Goal: Task Accomplishment & Management: Complete application form

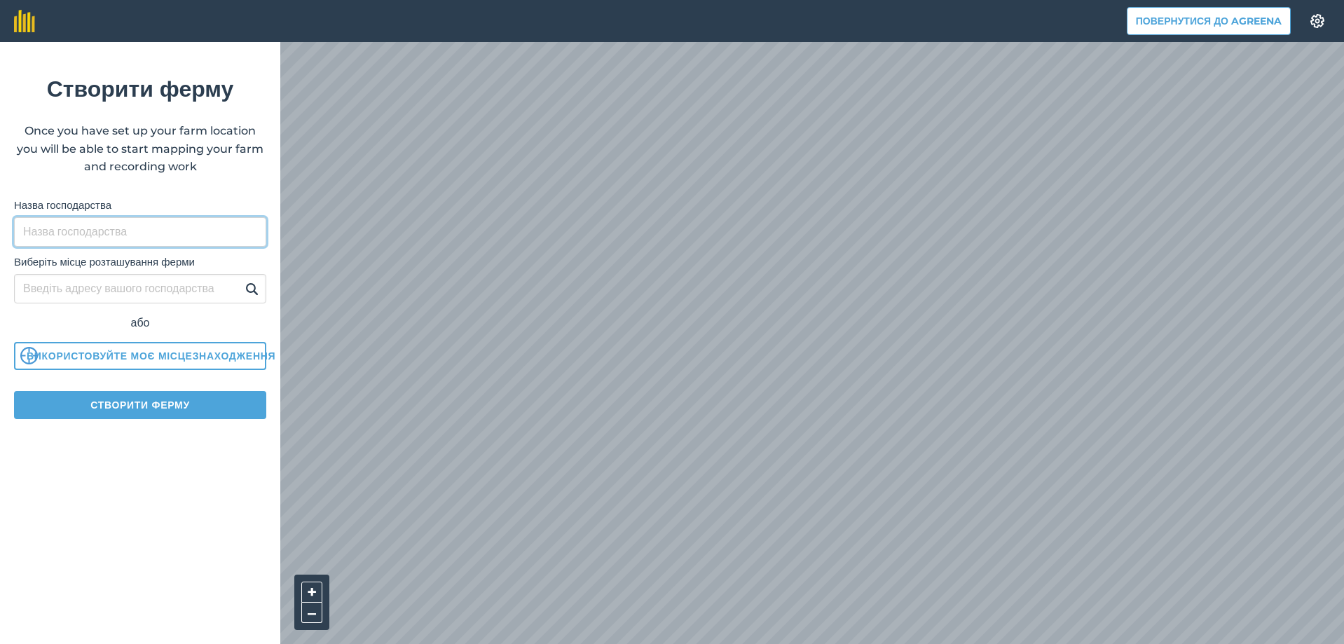
click at [64, 229] on input "Назва господарства" at bounding box center [140, 231] width 252 height 29
type input "АЛБИС"
click at [249, 280] on img at bounding box center [251, 288] width 13 height 17
click at [252, 282] on img at bounding box center [251, 288] width 13 height 17
click at [105, 231] on input "АЛБИС" at bounding box center [140, 231] width 252 height 29
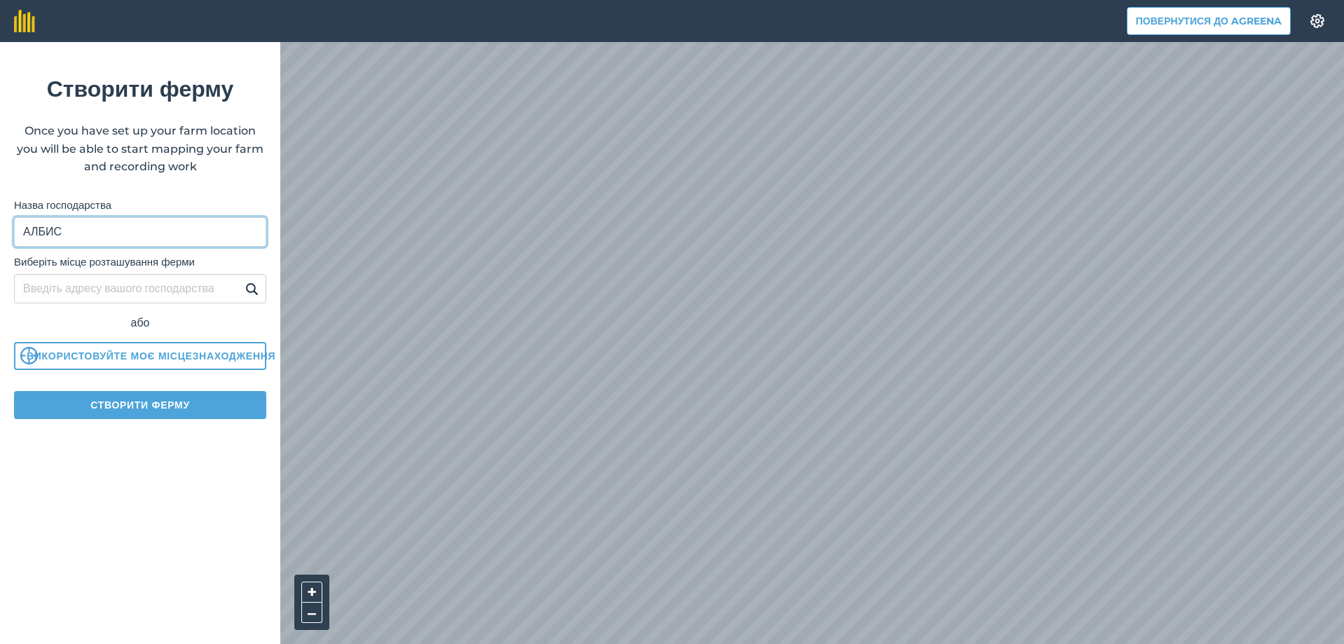
click at [241, 280] on button at bounding box center [252, 289] width 22 height 18
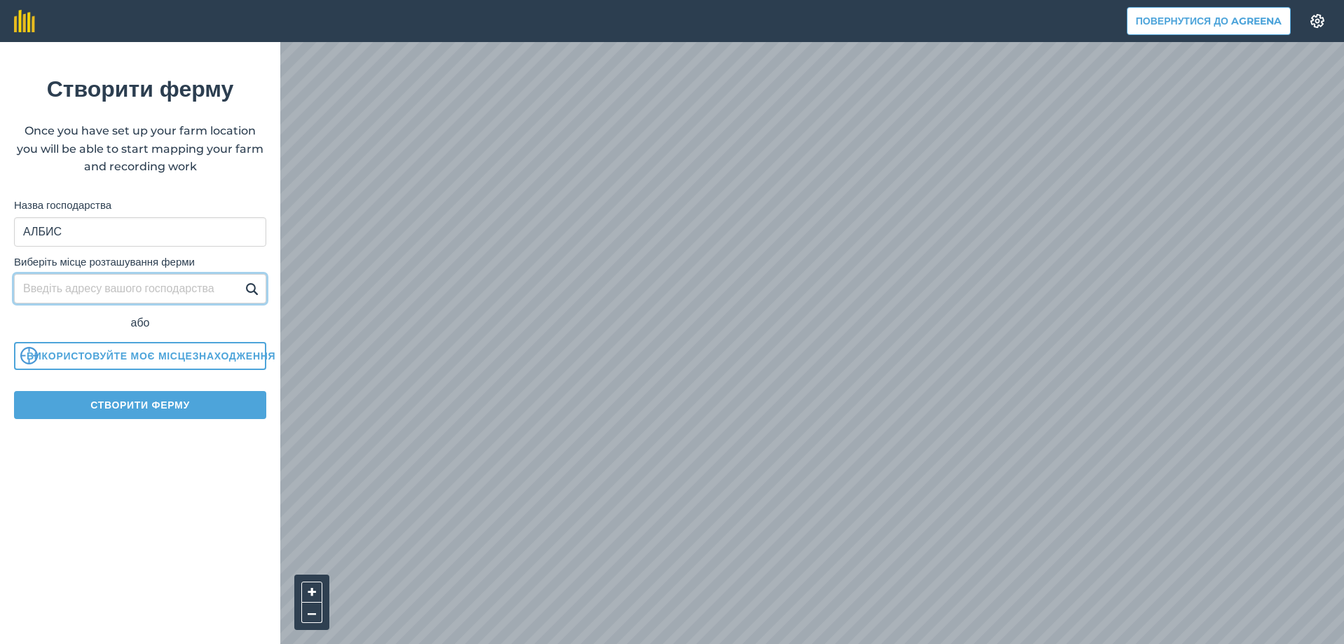
click at [84, 283] on input "Виберіть місце розташування ферми" at bounding box center [140, 288] width 252 height 29
click at [31, 289] on input "Виберіть місце розташування ферми" at bounding box center [140, 288] width 252 height 29
type input "балта"
click at [249, 289] on img at bounding box center [251, 288] width 13 height 17
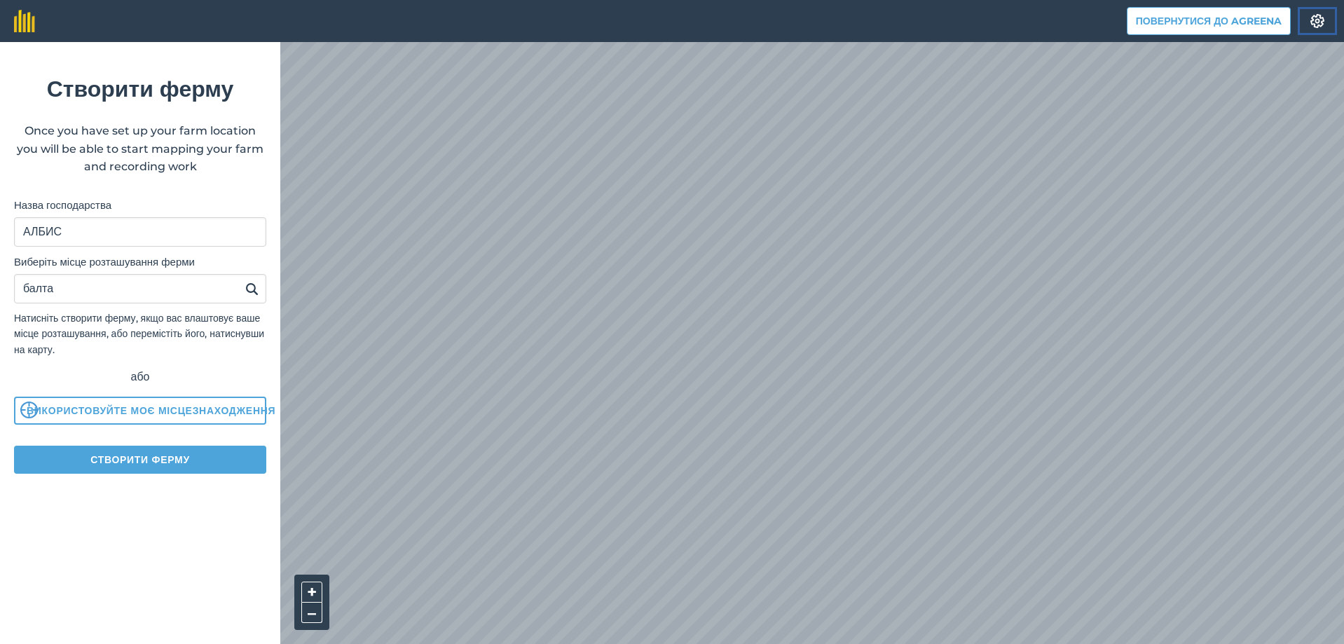
click at [1324, 18] on img at bounding box center [1317, 21] width 17 height 14
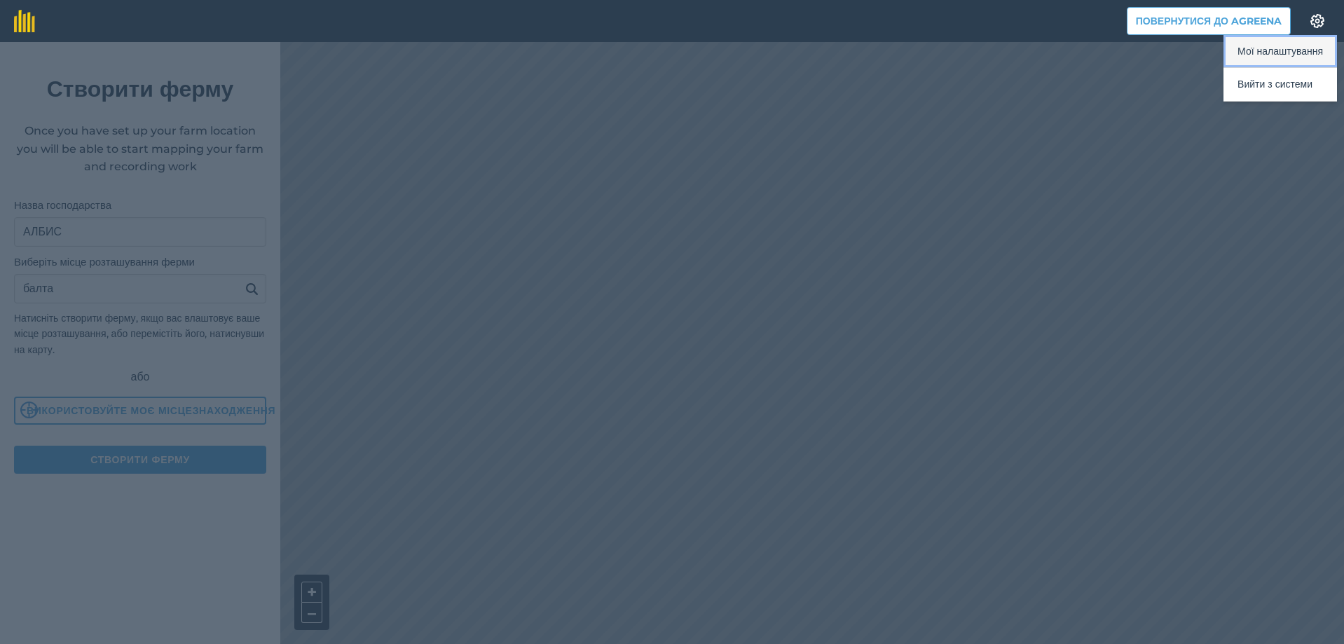
click at [1282, 53] on button "Мої налаштування" at bounding box center [1280, 51] width 114 height 33
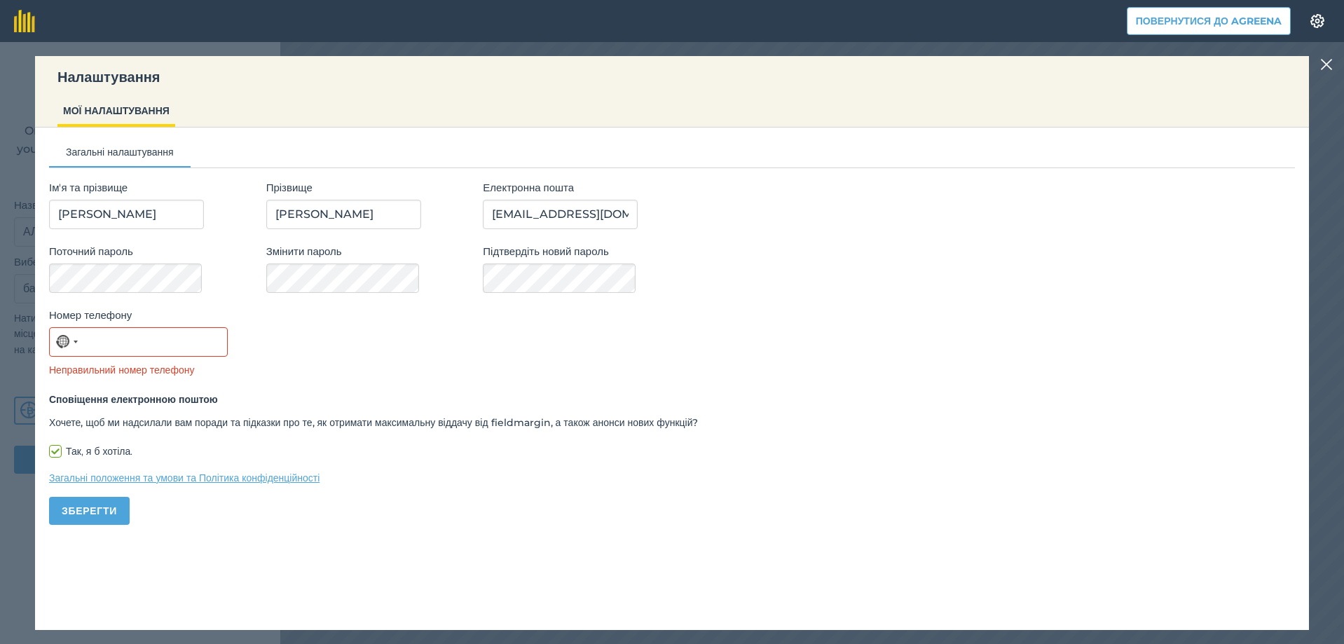
click at [1325, 64] on img at bounding box center [1326, 64] width 13 height 17
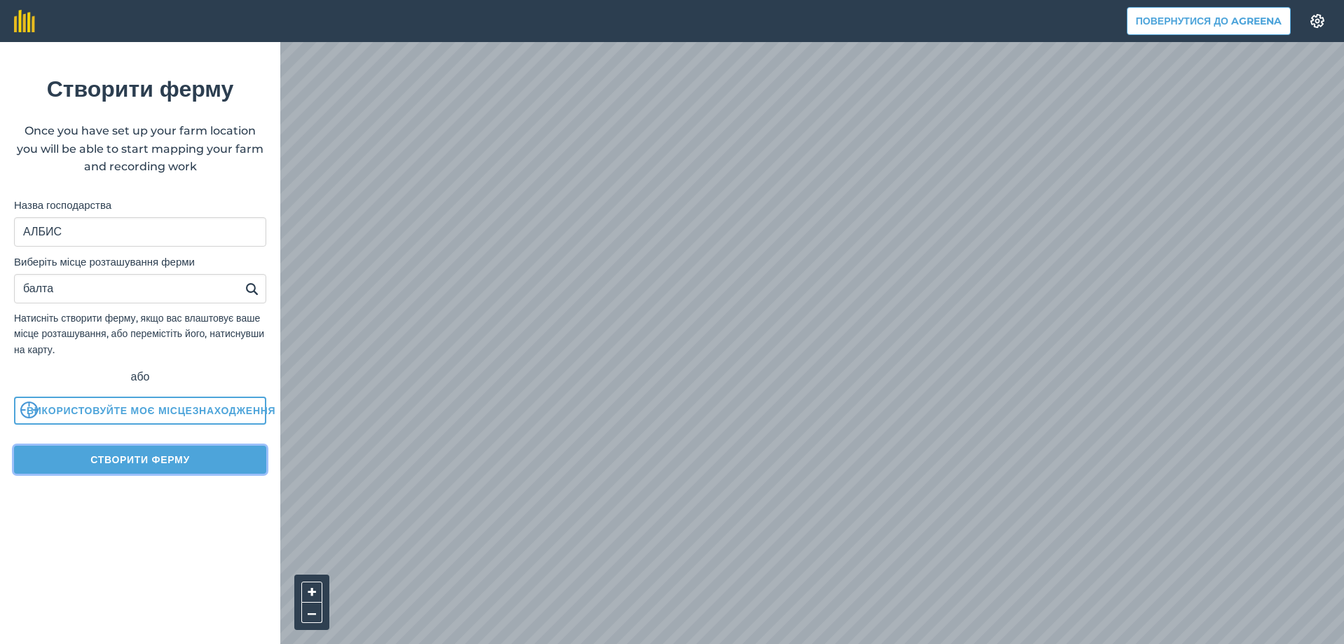
click at [102, 457] on button "Створити ферму" at bounding box center [140, 460] width 252 height 28
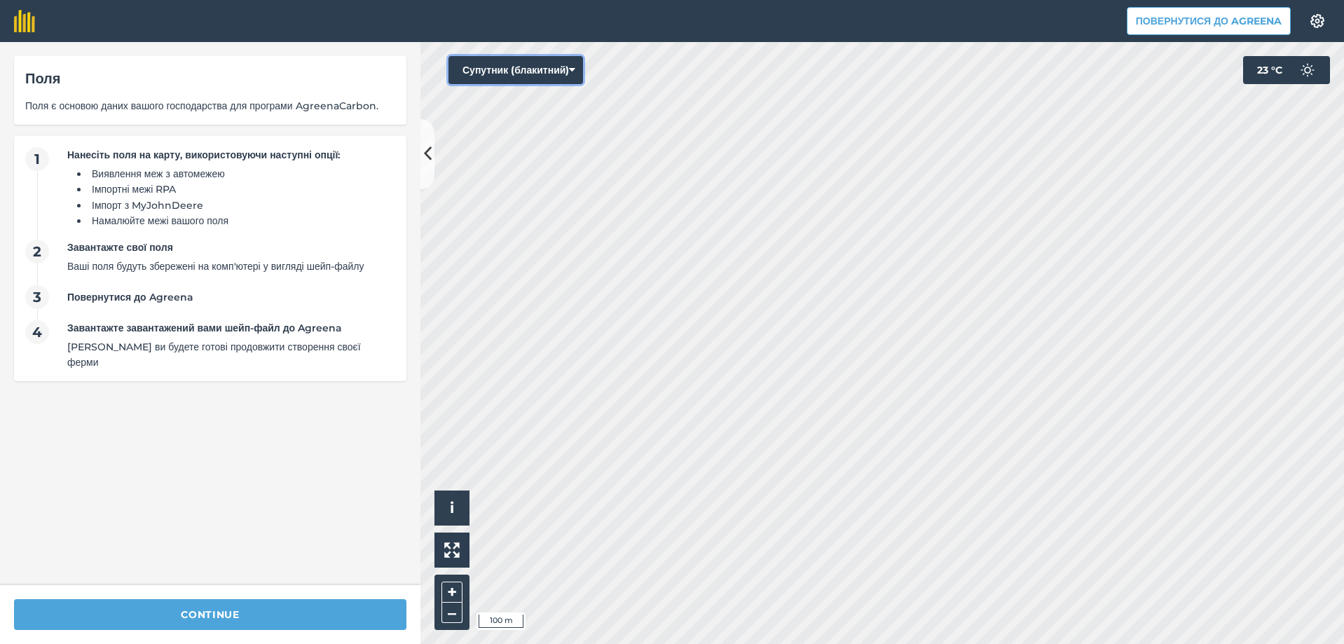
click at [572, 67] on button "Супутник (блакитний)" at bounding box center [515, 70] width 135 height 28
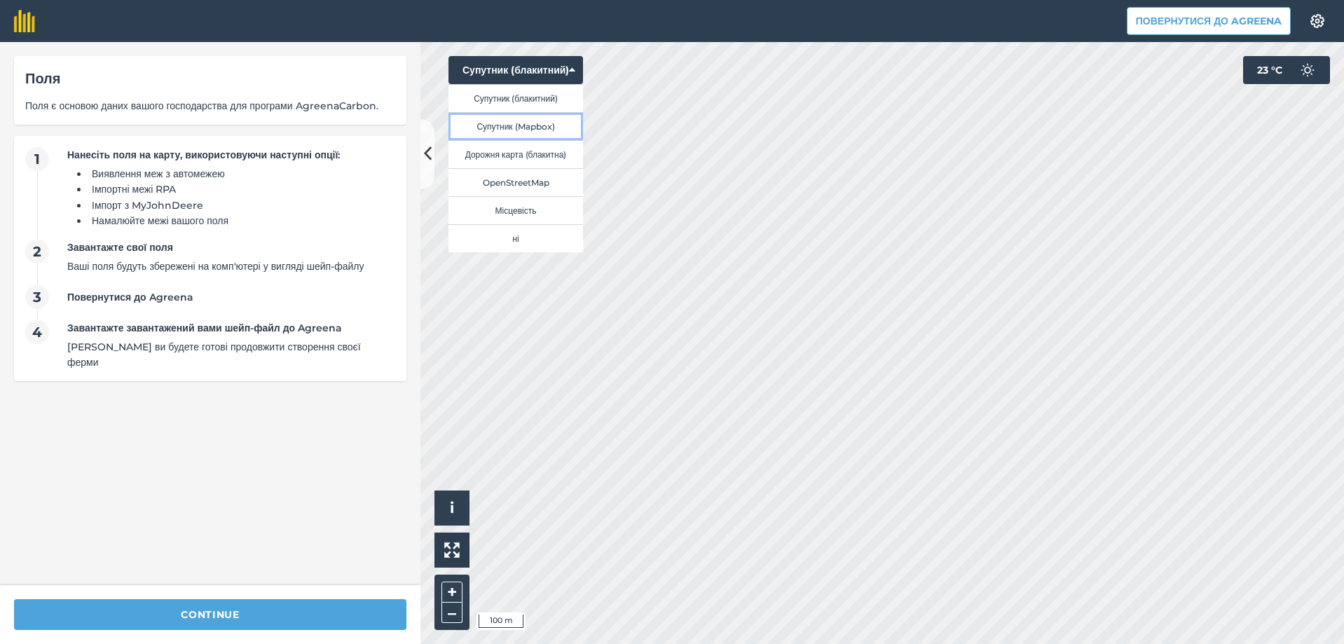
click at [530, 128] on button "Супутник (Mapbox)" at bounding box center [515, 126] width 135 height 28
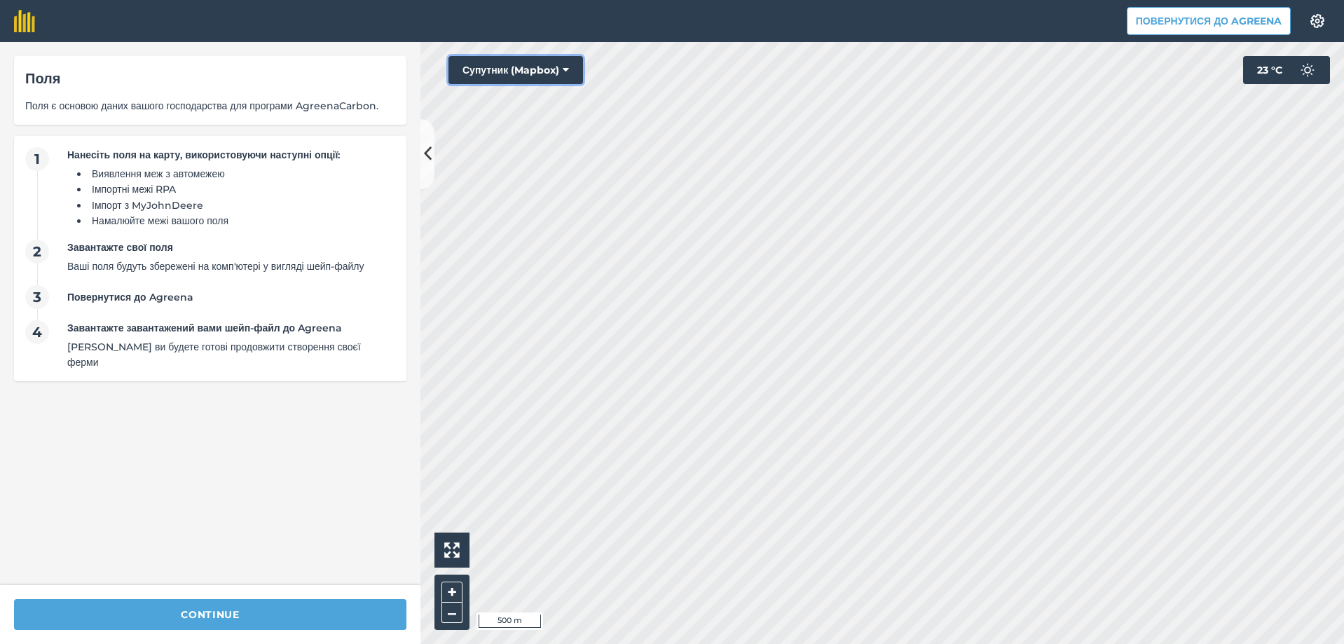
click at [527, 69] on button "Супутник (Mapbox)" at bounding box center [515, 70] width 135 height 28
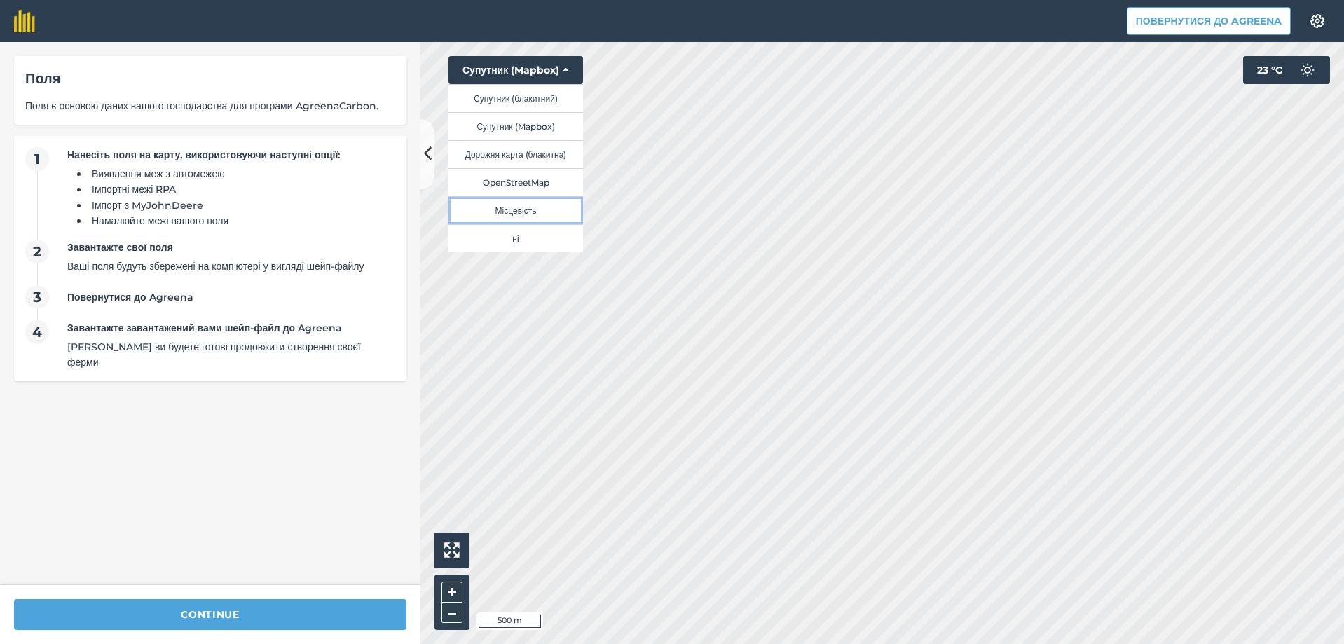
click at [507, 205] on button "Місцевість" at bounding box center [515, 210] width 135 height 28
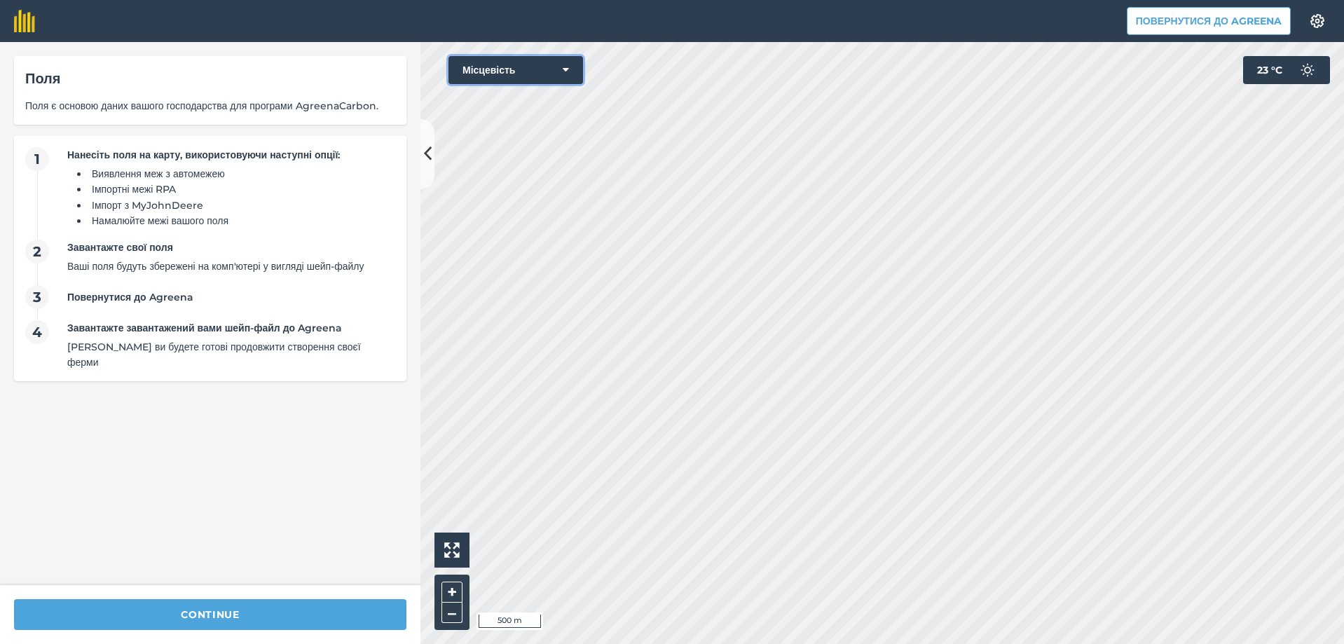
click at [540, 67] on button "Місцевість" at bounding box center [515, 70] width 135 height 28
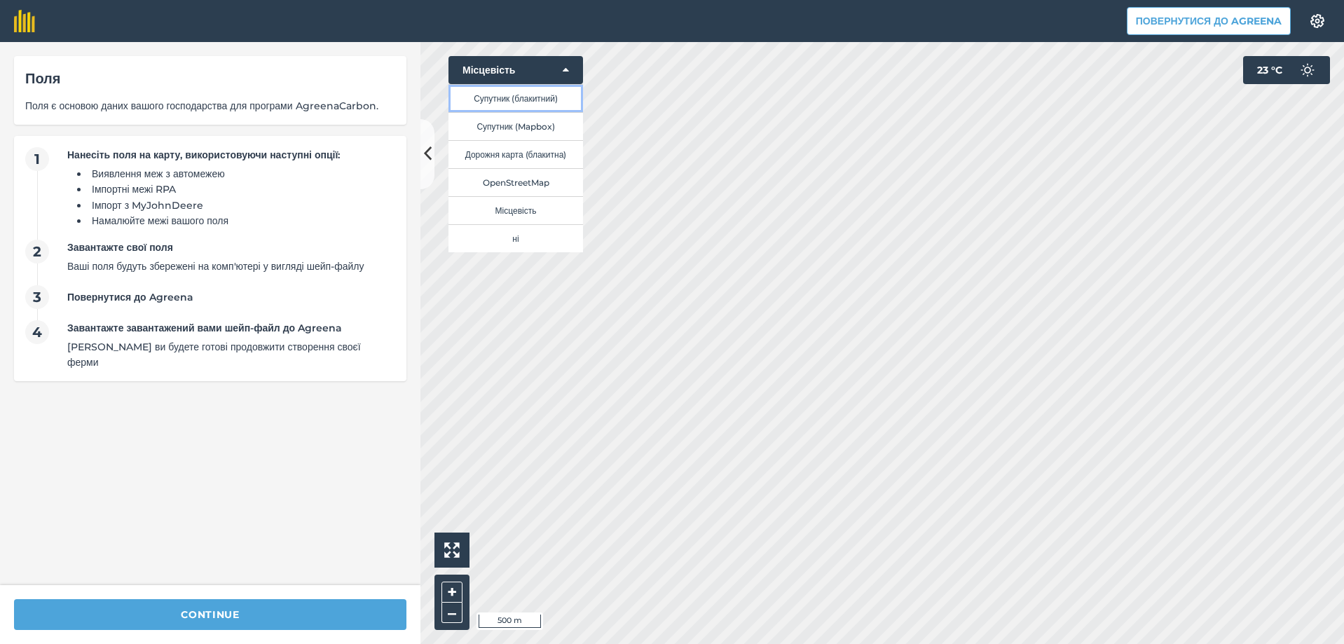
click at [515, 95] on button "Супутник (блакитний)" at bounding box center [515, 98] width 135 height 28
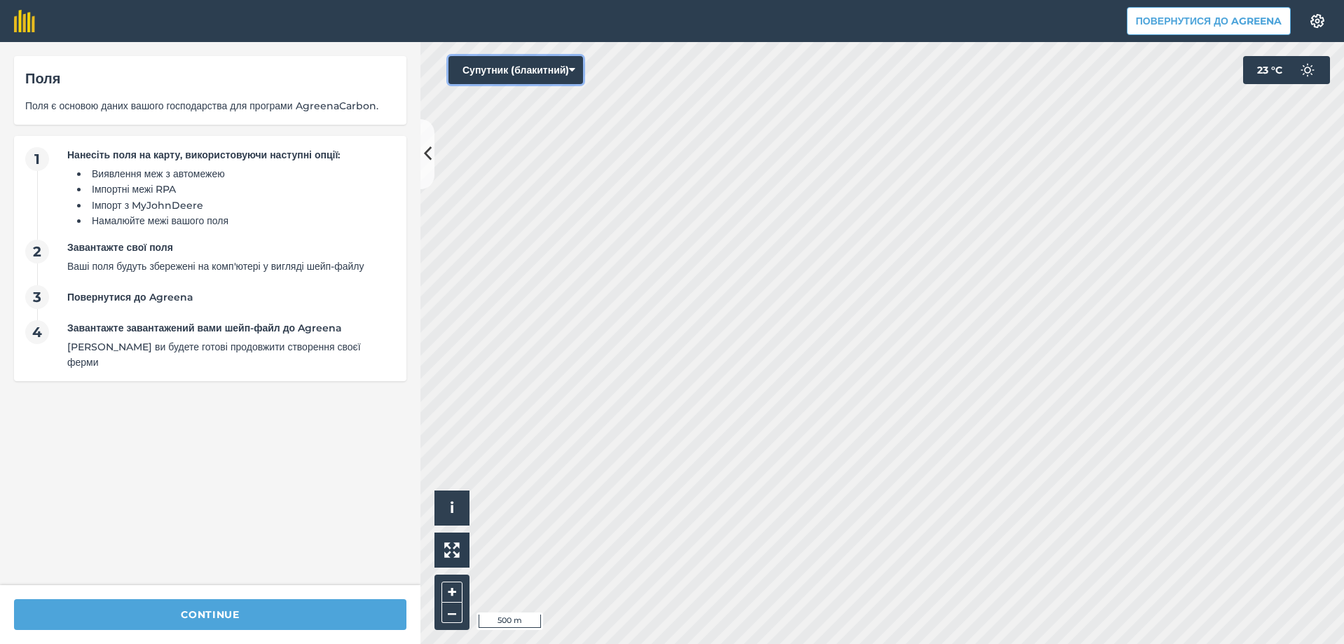
click at [536, 69] on button "Супутник (блакитний)" at bounding box center [515, 70] width 135 height 28
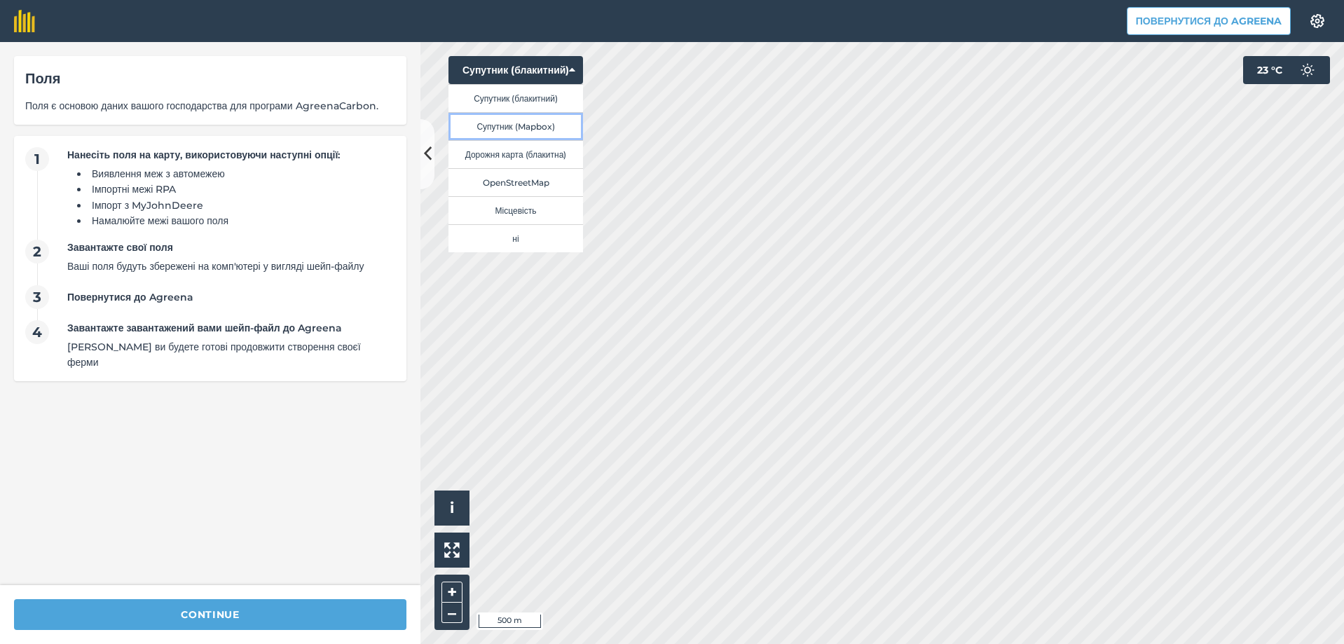
click at [492, 128] on button "Супутник (Mapbox)" at bounding box center [515, 126] width 135 height 28
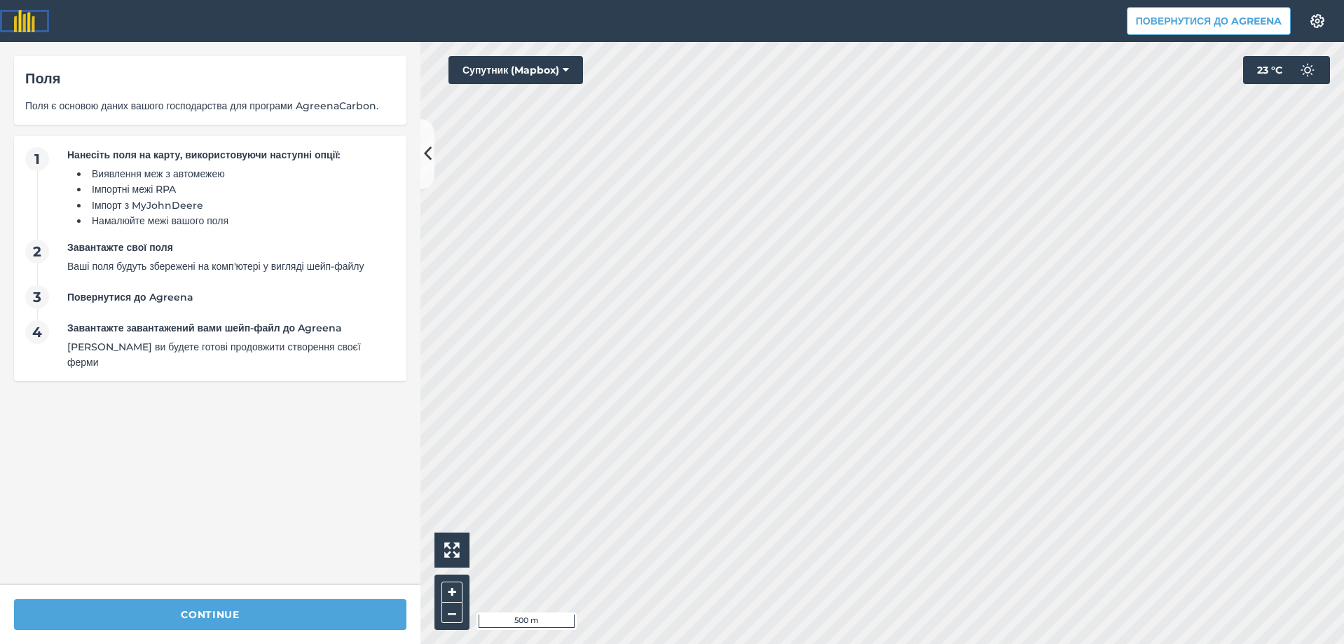
click at [15, 15] on img at bounding box center [24, 21] width 21 height 22
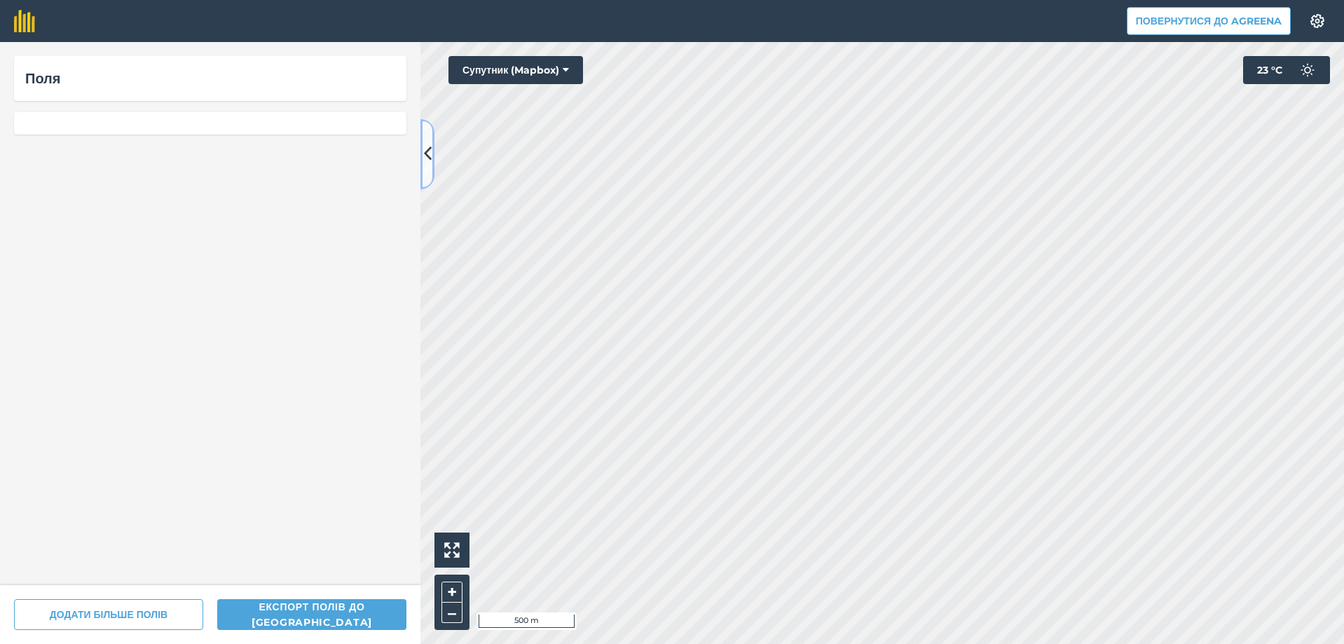
click at [427, 151] on icon at bounding box center [428, 154] width 8 height 25
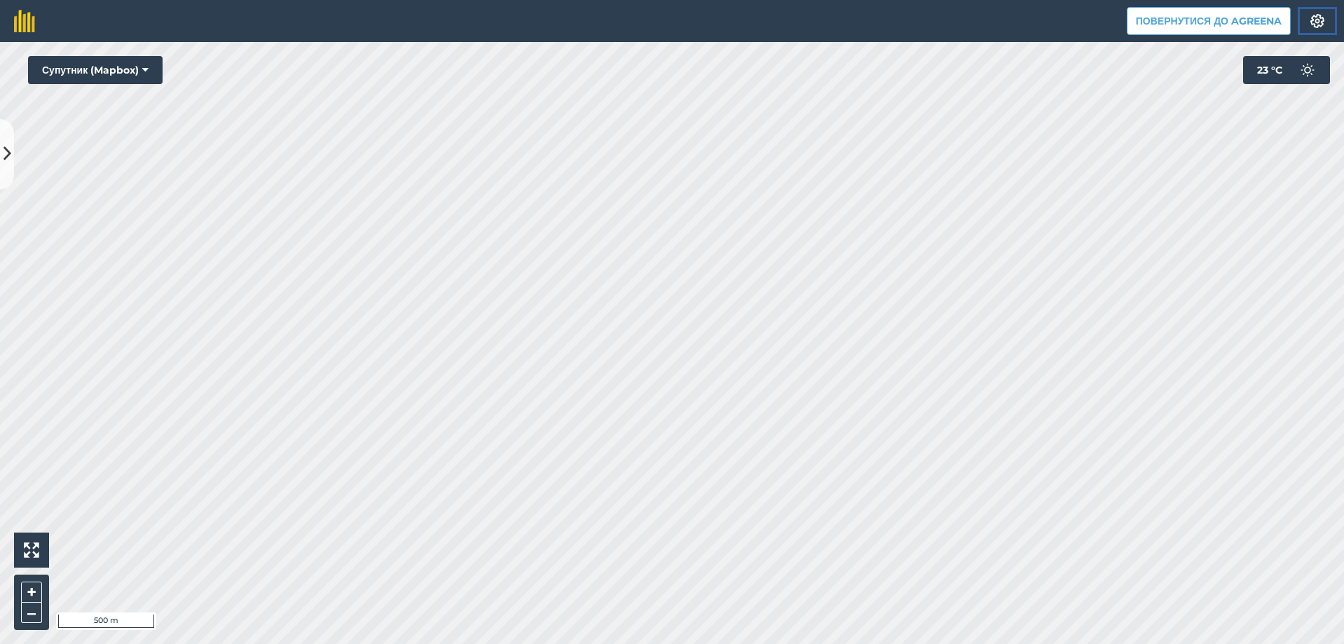
click at [1317, 20] on img at bounding box center [1317, 21] width 17 height 14
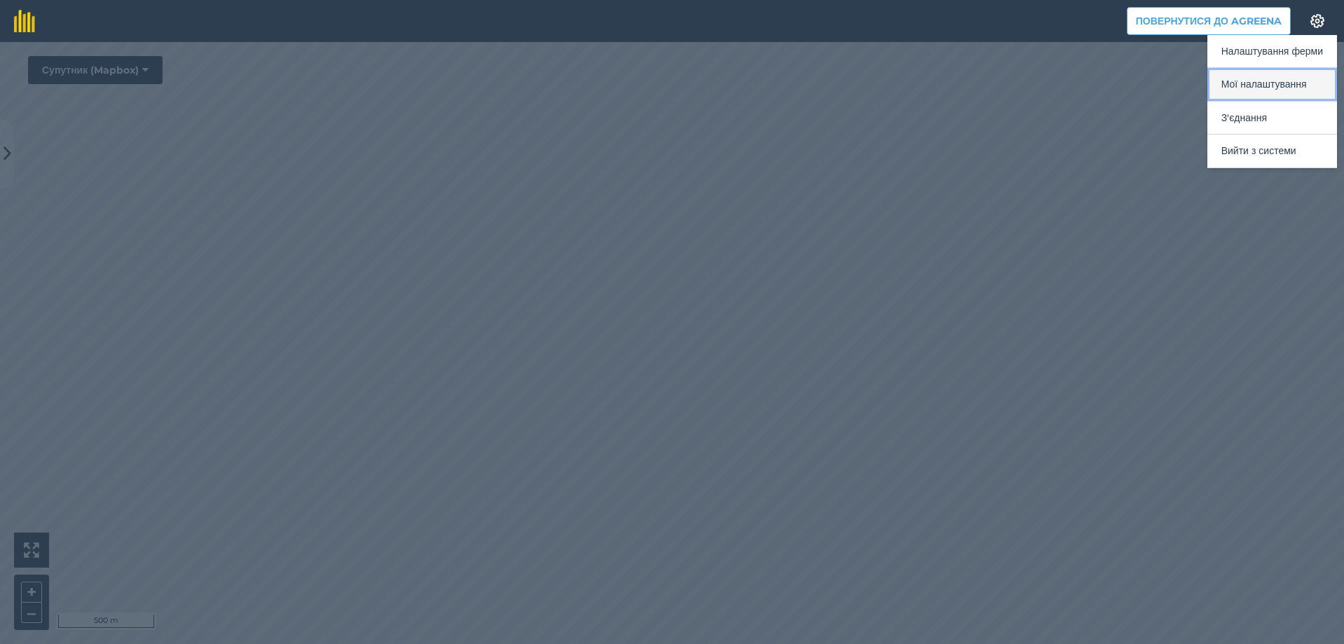
click at [1251, 87] on button "Мої налаштування" at bounding box center [1272, 84] width 130 height 33
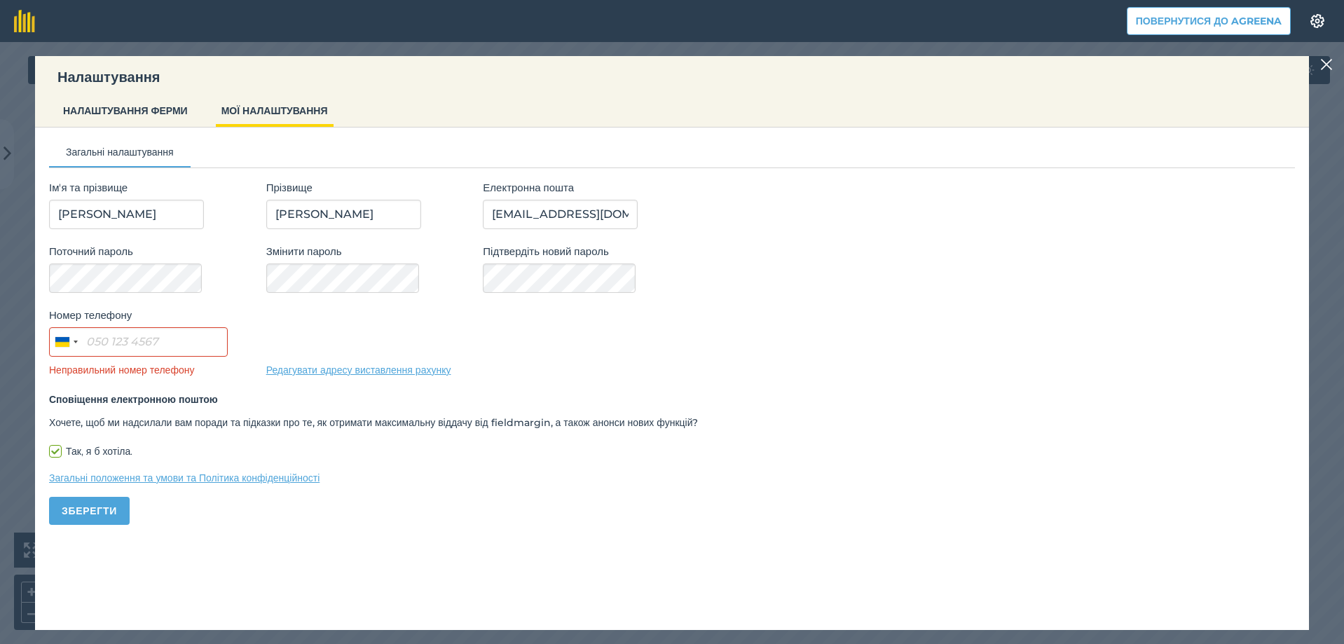
click at [1326, 63] on img at bounding box center [1326, 64] width 13 height 17
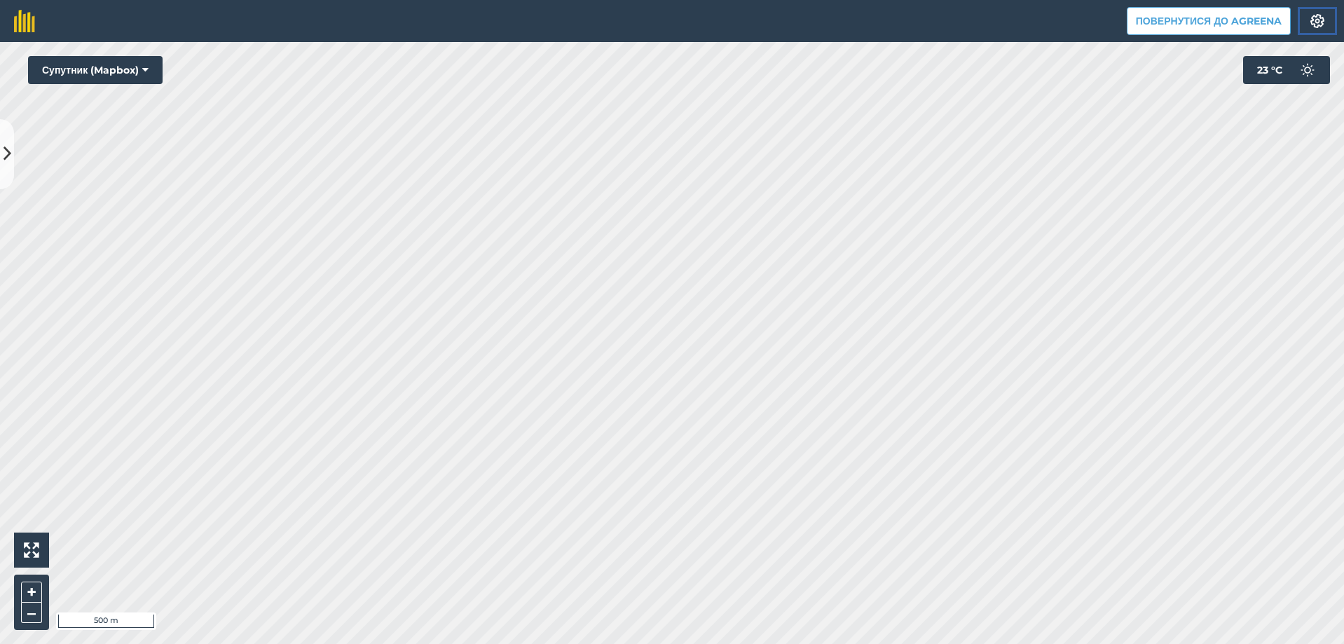
click at [1324, 11] on button "Налаштування" at bounding box center [1317, 21] width 39 height 28
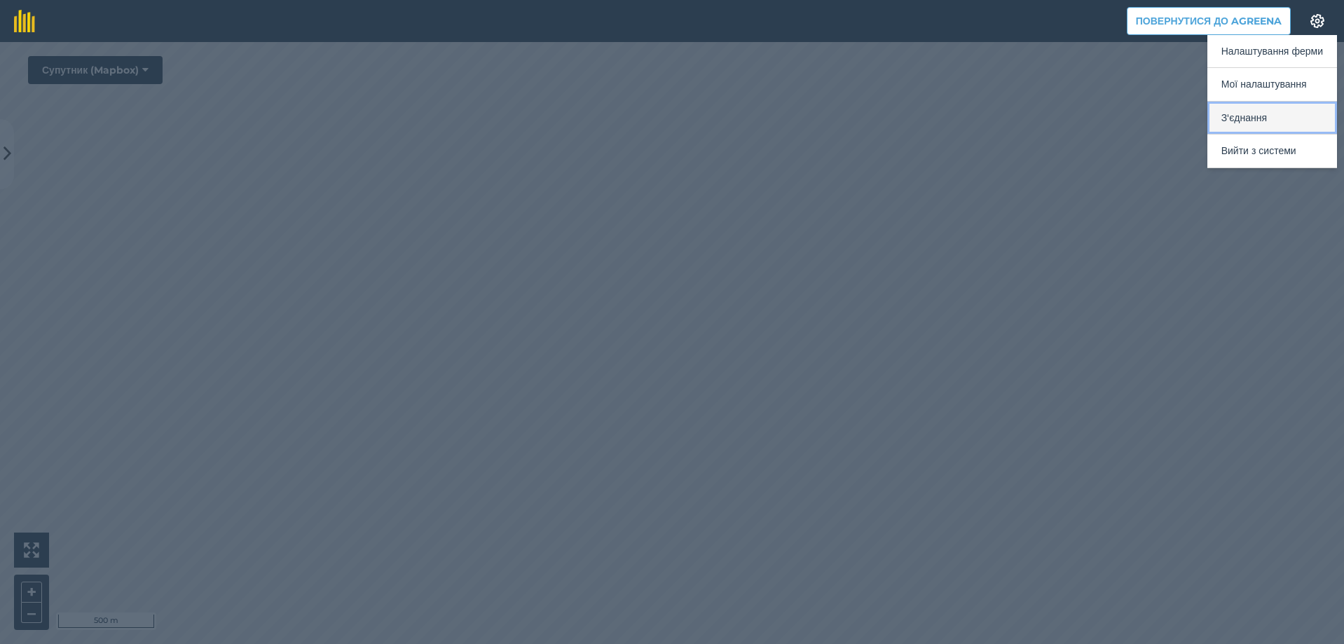
click at [1245, 116] on button "З'єднання" at bounding box center [1272, 118] width 130 height 33
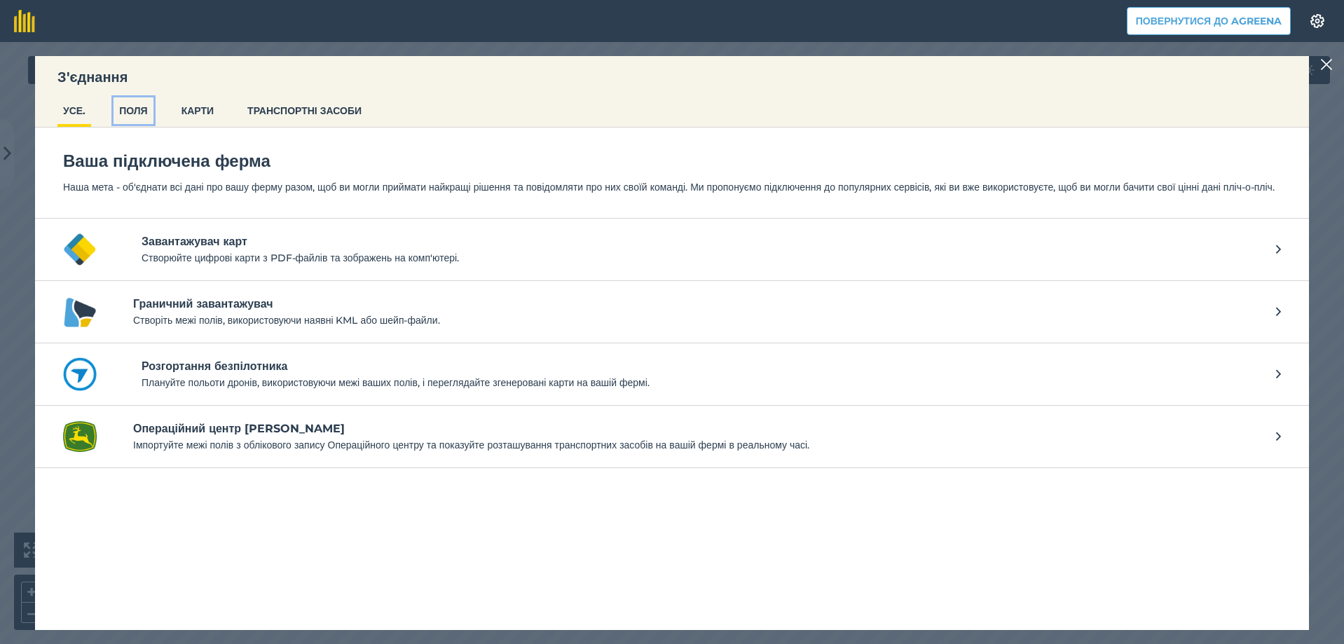
click at [132, 109] on button "ПОЛЯ" at bounding box center [134, 110] width 40 height 27
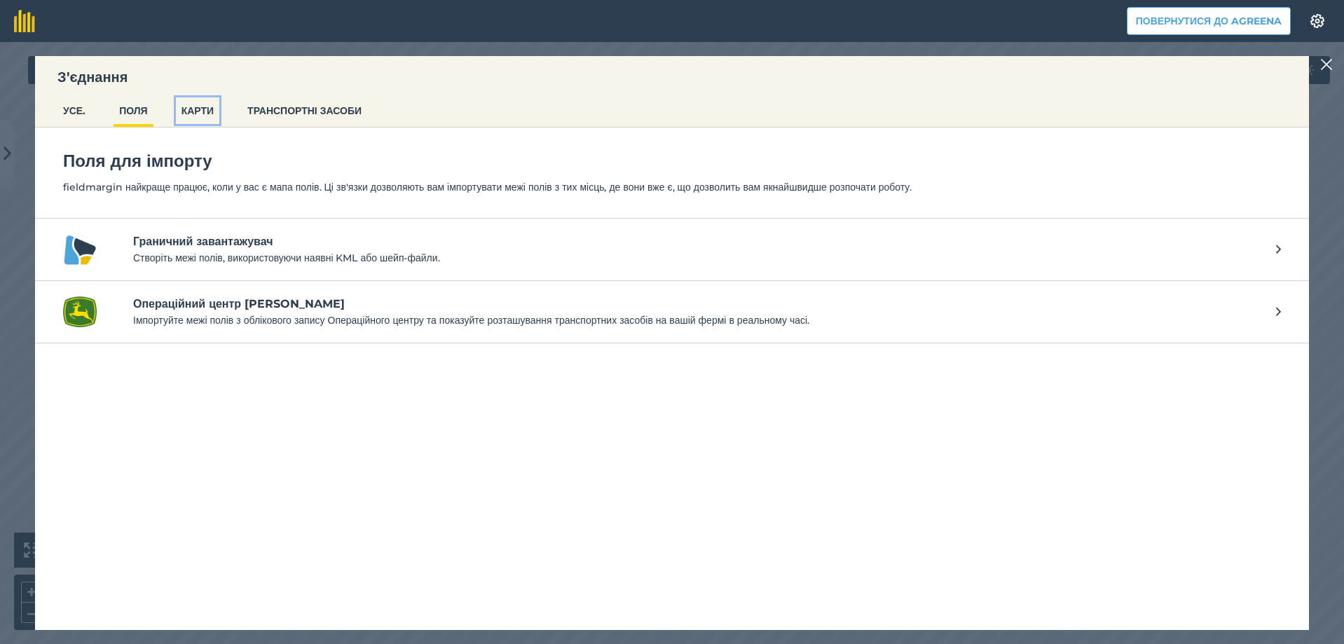
click at [196, 107] on button "КАРТИ" at bounding box center [197, 110] width 43 height 27
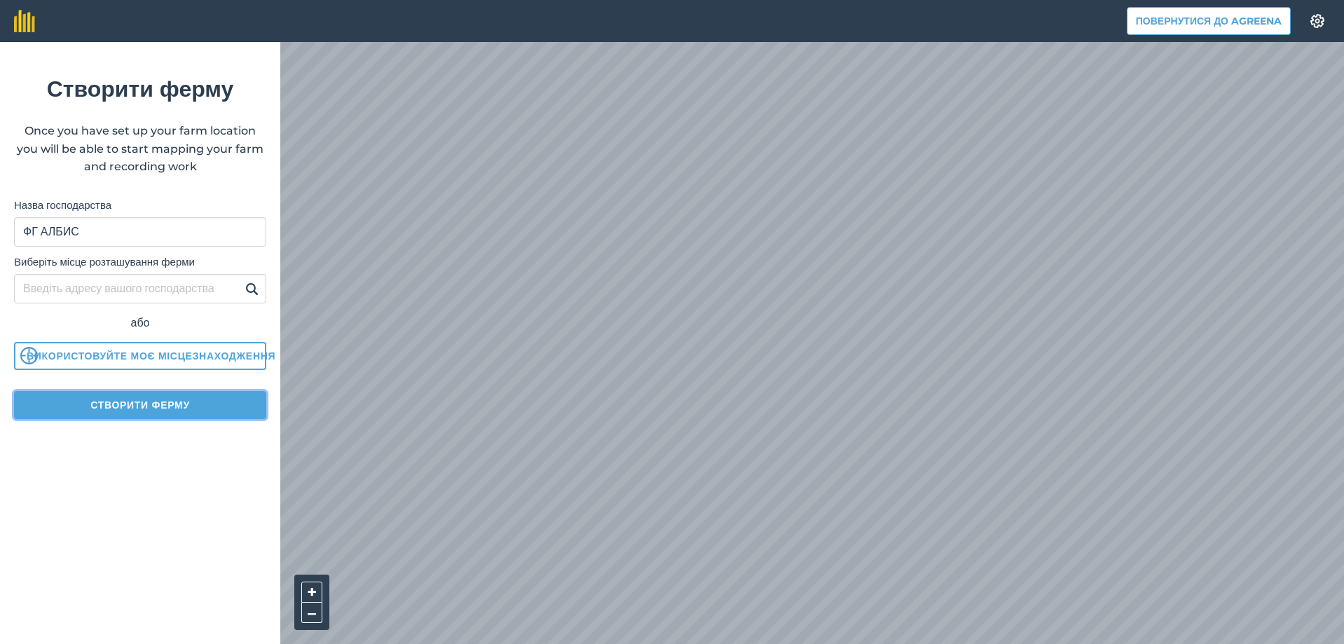
click at [137, 402] on button "Створити ферму" at bounding box center [140, 405] width 252 height 28
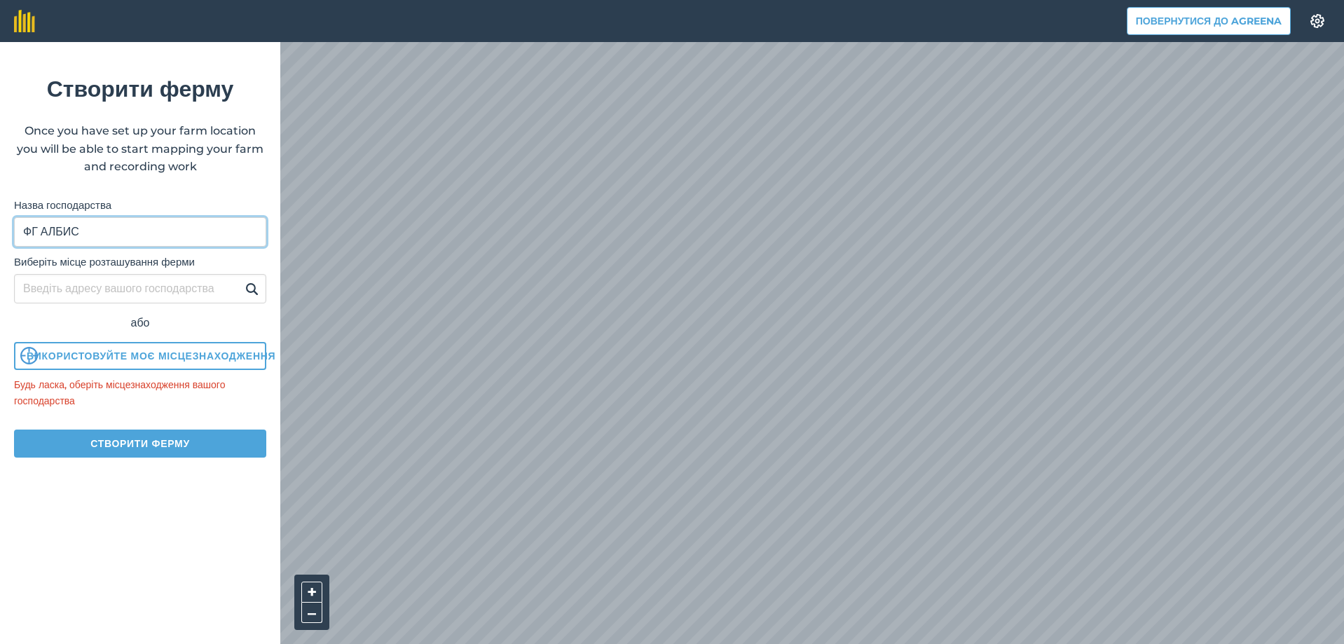
click at [43, 233] on input "ФГ АЛБИС" at bounding box center [140, 231] width 252 height 29
click at [116, 227] on input "ФГ "АЛБИС" at bounding box center [140, 231] width 252 height 29
type input "ФГ "АЛБИС""
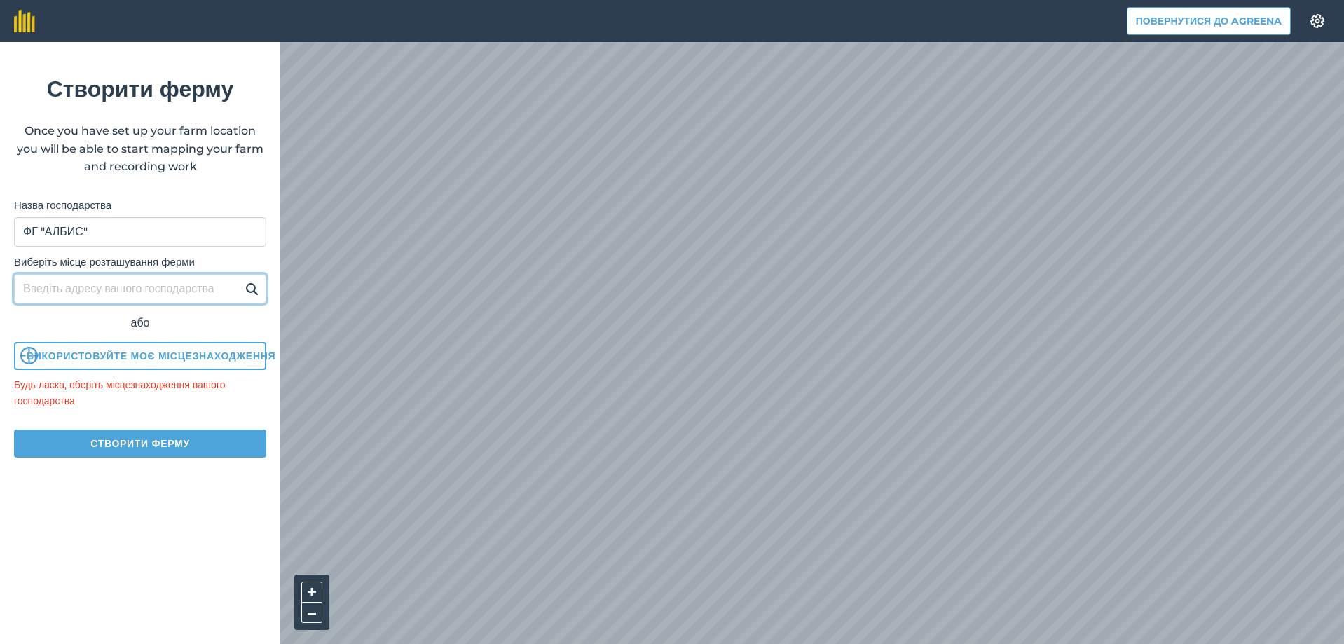
click at [114, 295] on input "Виберіть місце розташування ферми" at bounding box center [140, 288] width 252 height 29
type input "Балта"
click at [255, 283] on img at bounding box center [251, 288] width 13 height 17
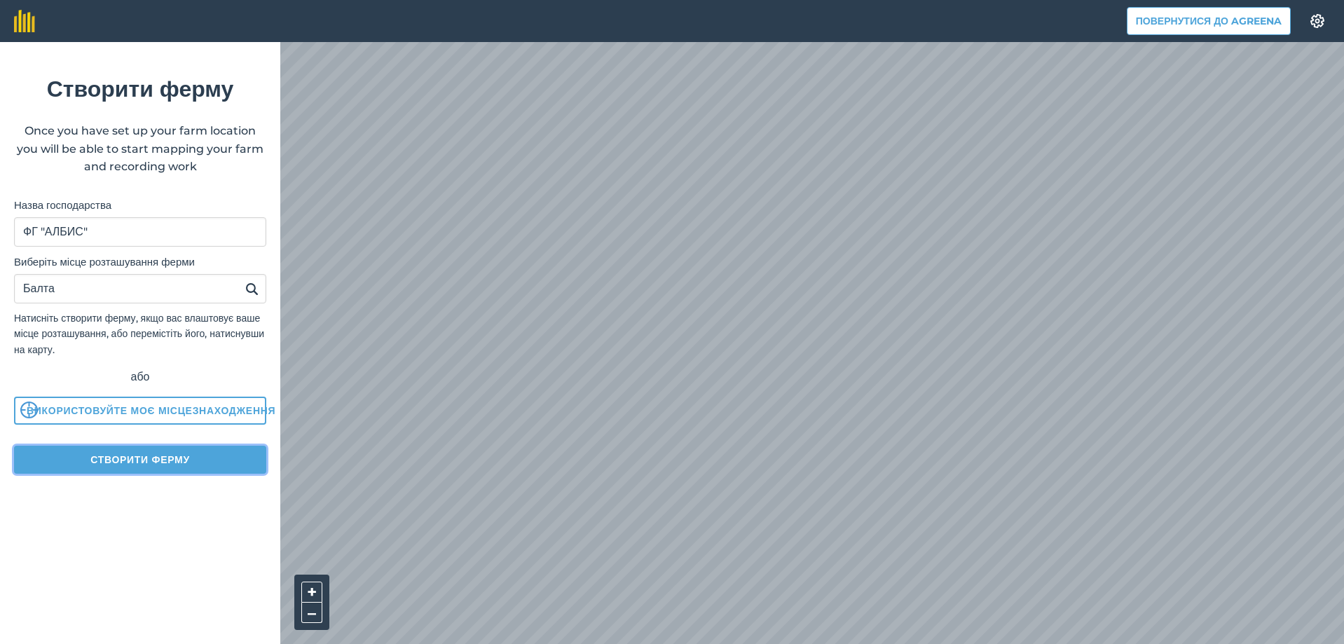
click at [155, 463] on button "Створити ферму" at bounding box center [140, 460] width 252 height 28
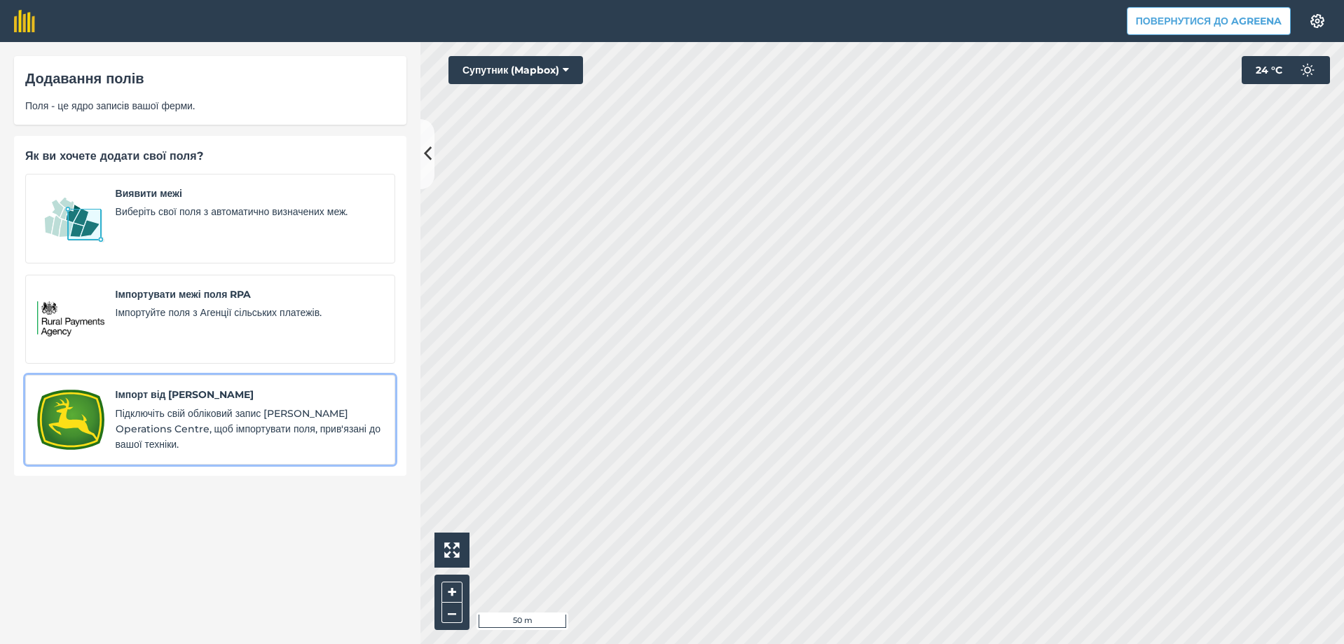
click at [201, 404] on div "Імпорт від John Deere Підключіть свій обліковий запис John Deer Operations Cent…" at bounding box center [250, 420] width 268 height 66
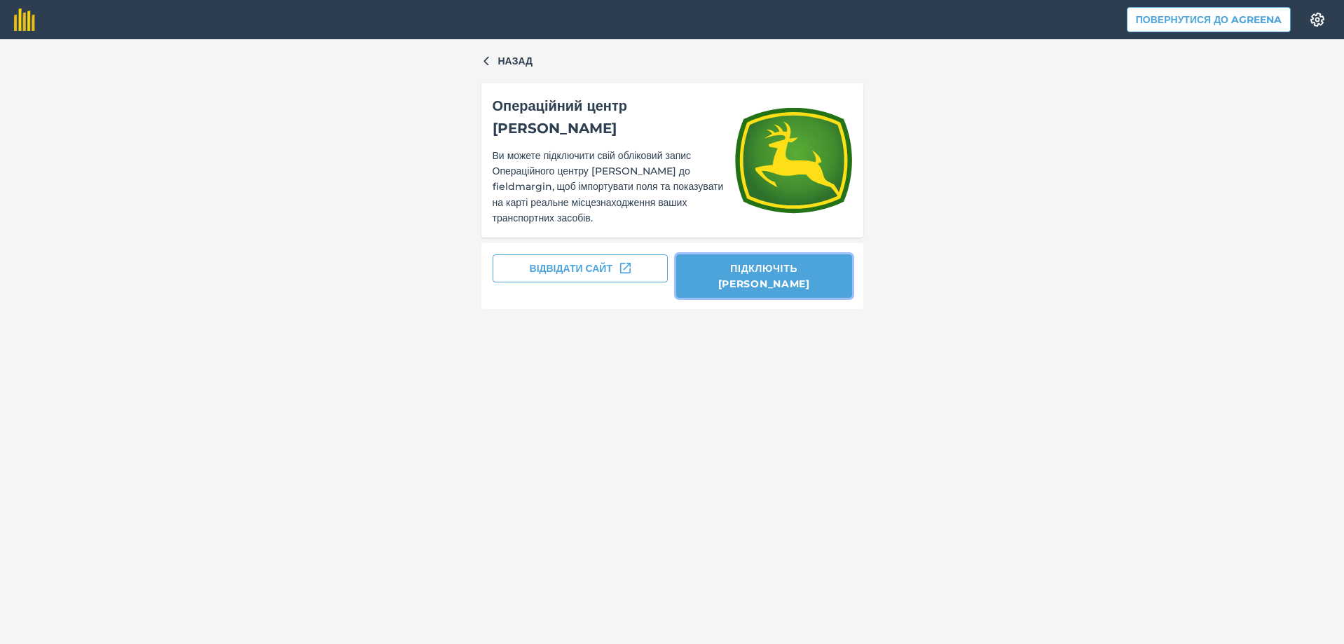
click at [776, 283] on button "Підключіть John Deere" at bounding box center [764, 276] width 176 height 44
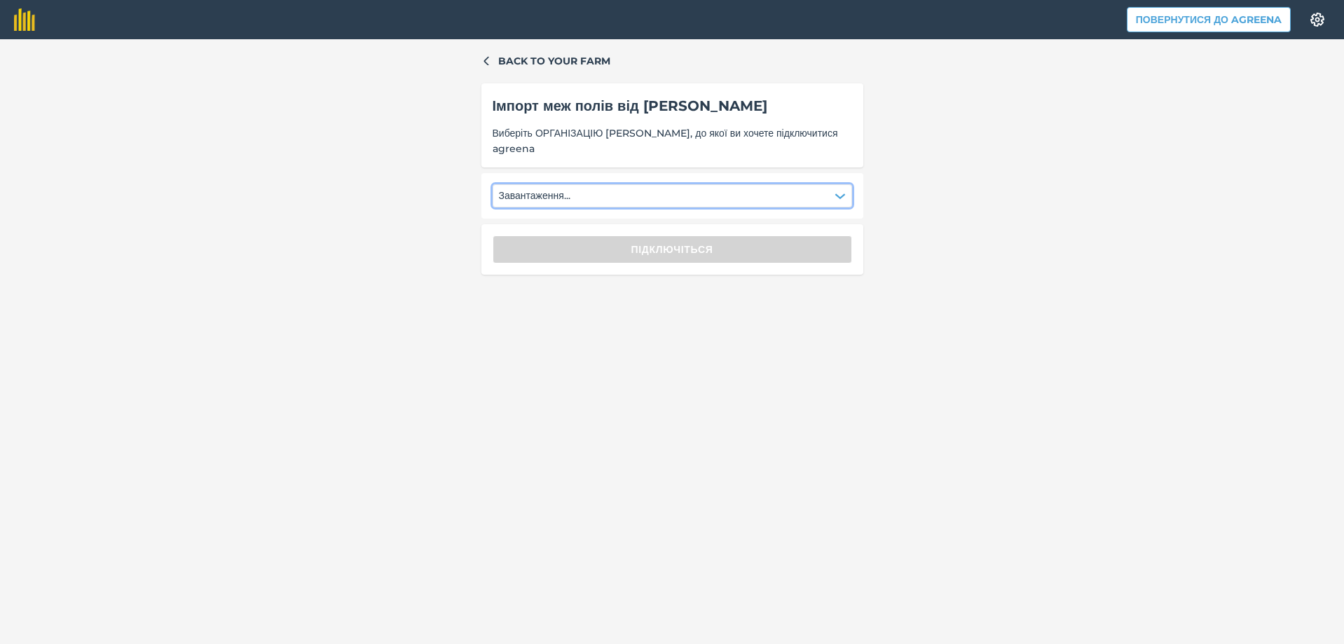
click at [775, 196] on button "Завантаження..." at bounding box center [672, 195] width 359 height 22
click at [554, 196] on button "Виберіть" at bounding box center [672, 195] width 359 height 22
click at [546, 229] on div "ФГ АЛБИС" at bounding box center [533, 232] width 67 height 24
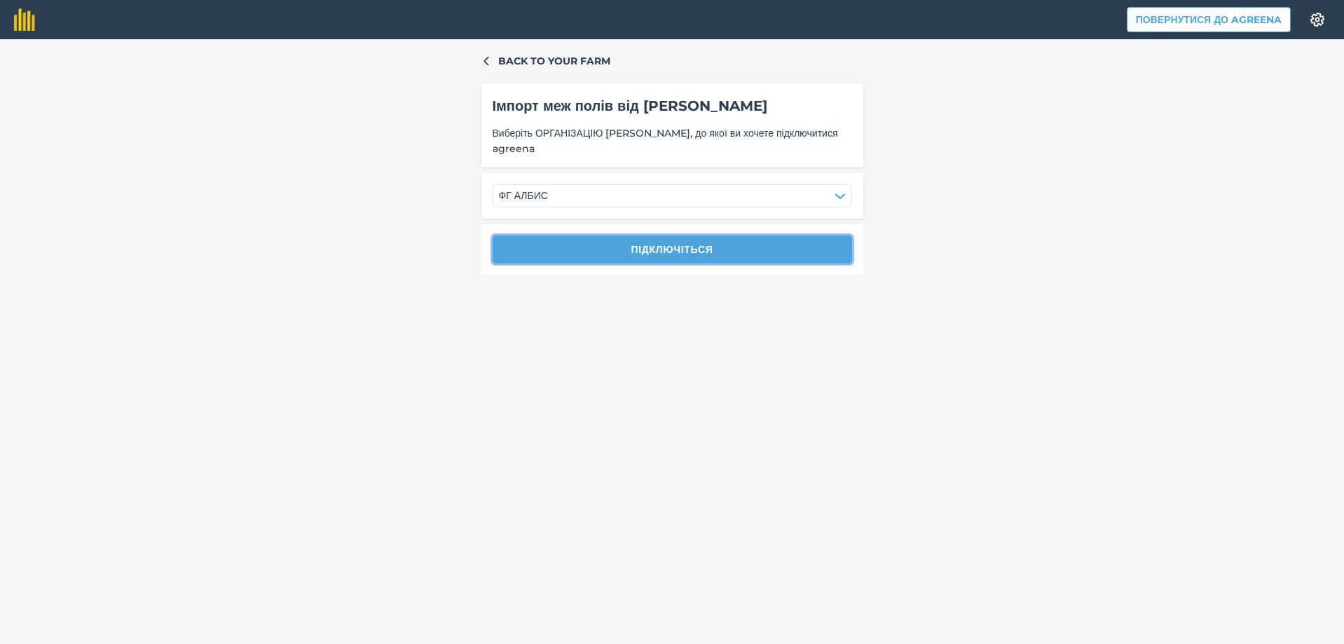
click at [589, 251] on button "Підключіться" at bounding box center [672, 249] width 359 height 28
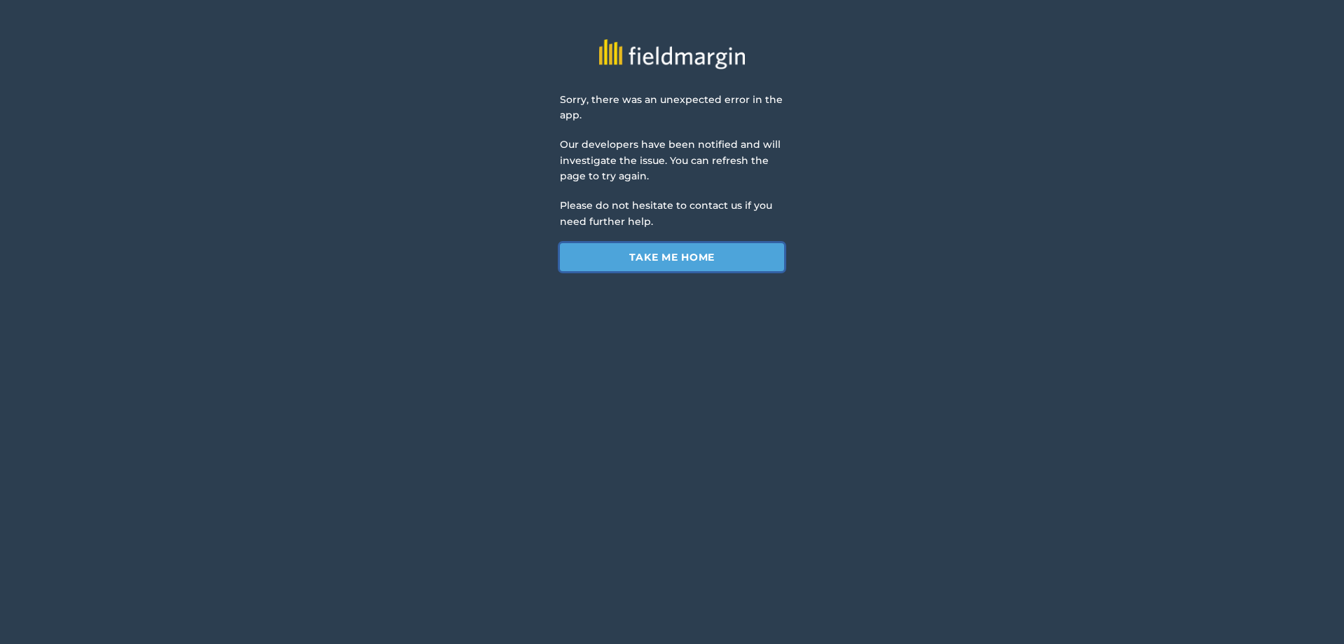
click at [643, 259] on link "Take me home" at bounding box center [672, 257] width 224 height 28
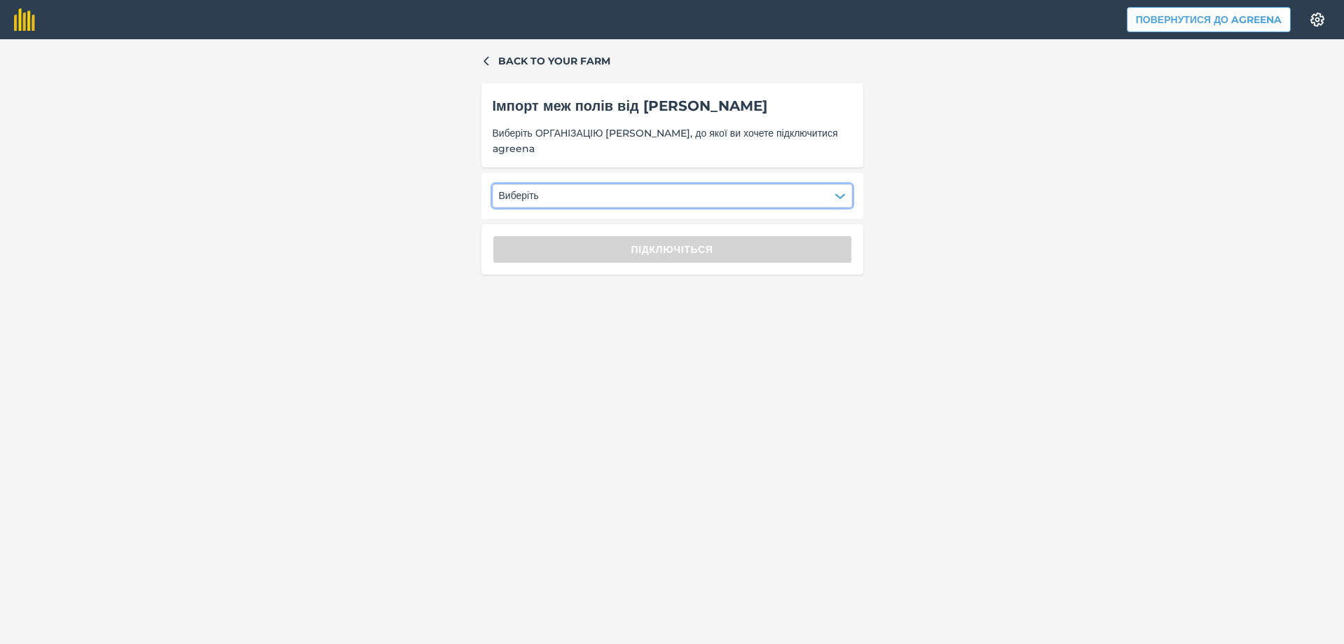
click at [580, 202] on button "Виберіть" at bounding box center [672, 195] width 359 height 22
click at [550, 232] on div "ФГ АЛБИС" at bounding box center [533, 232] width 67 height 24
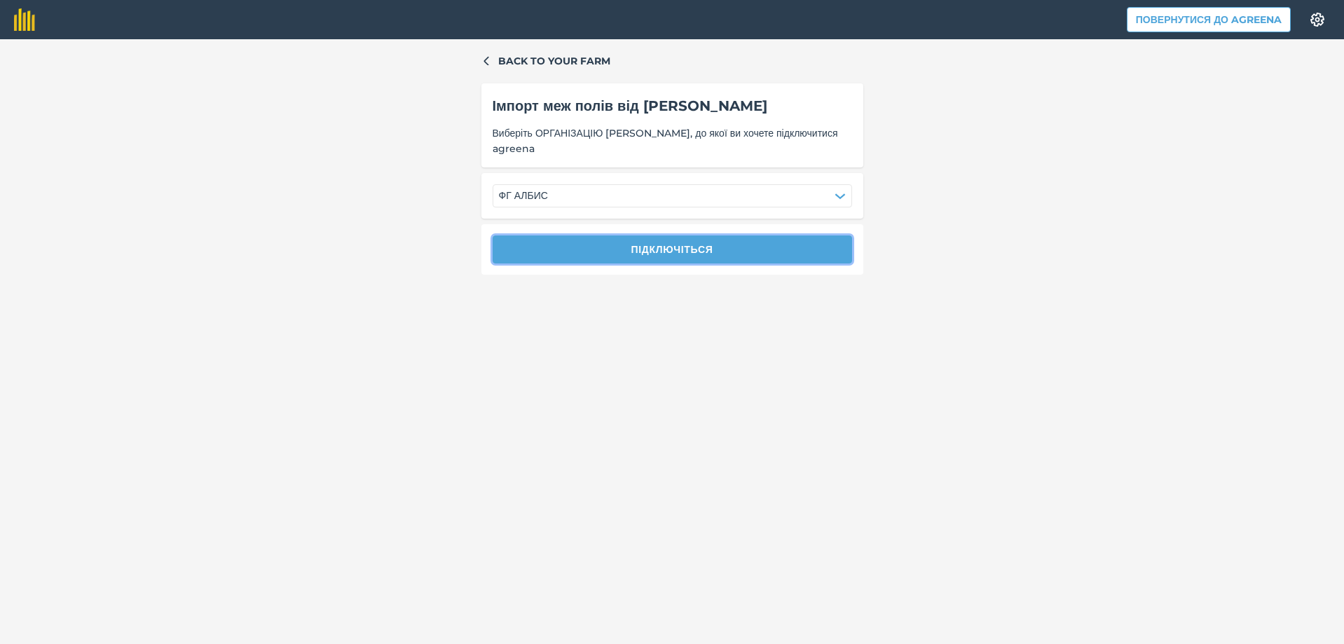
click at [626, 246] on button "Підключіться" at bounding box center [672, 249] width 359 height 28
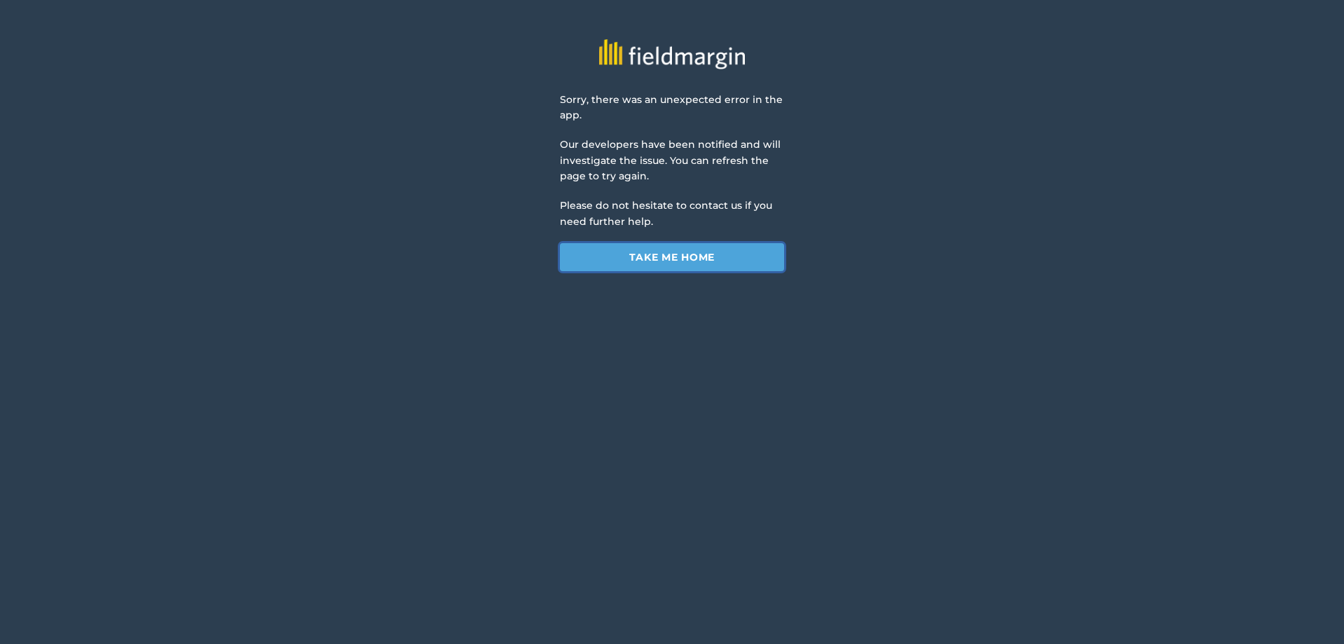
click at [632, 249] on link "Take me home" at bounding box center [672, 257] width 224 height 28
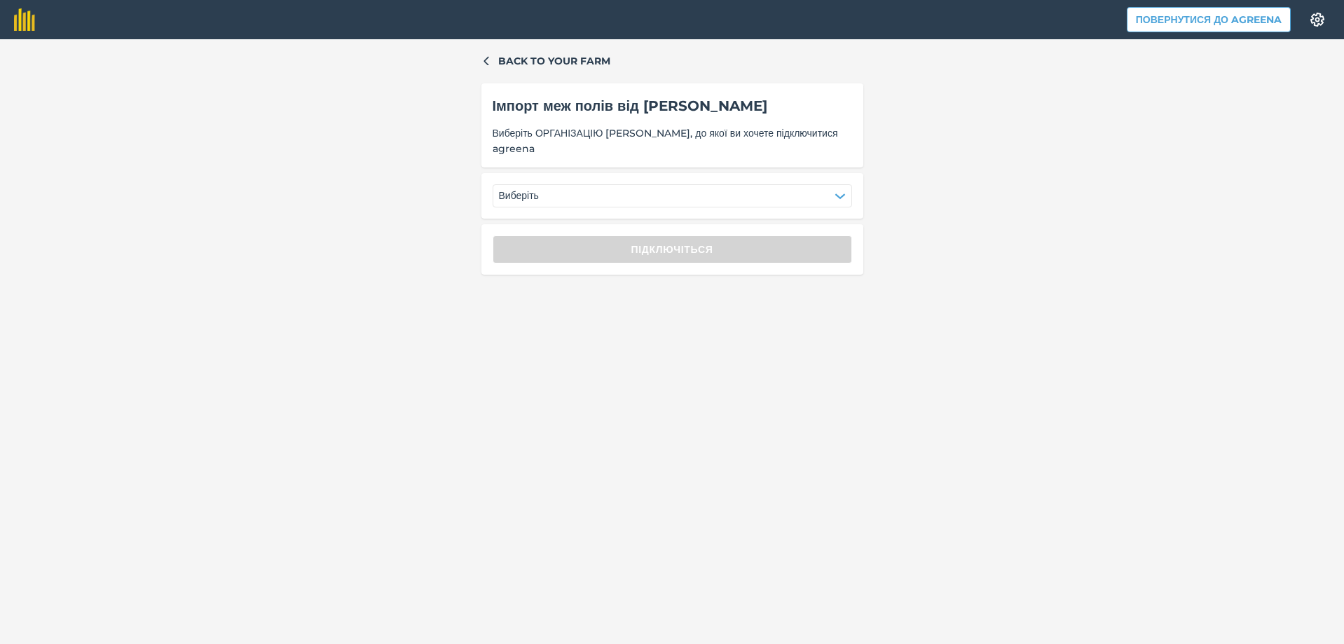
click at [622, 208] on div "Виберіть" at bounding box center [672, 195] width 382 height 45
click at [622, 201] on button "Виберіть" at bounding box center [672, 195] width 359 height 22
click at [521, 240] on div "ФГ АЛБИС" at bounding box center [533, 232] width 67 height 24
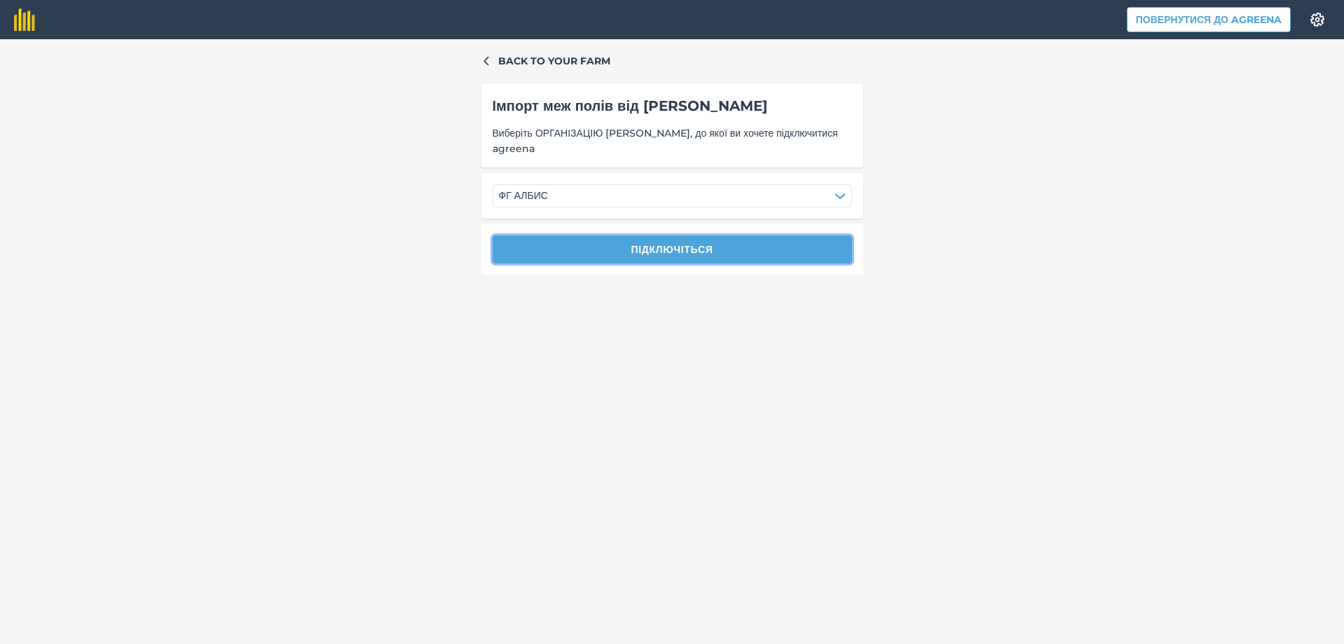
click at [541, 243] on button "Підключіться" at bounding box center [672, 249] width 359 height 28
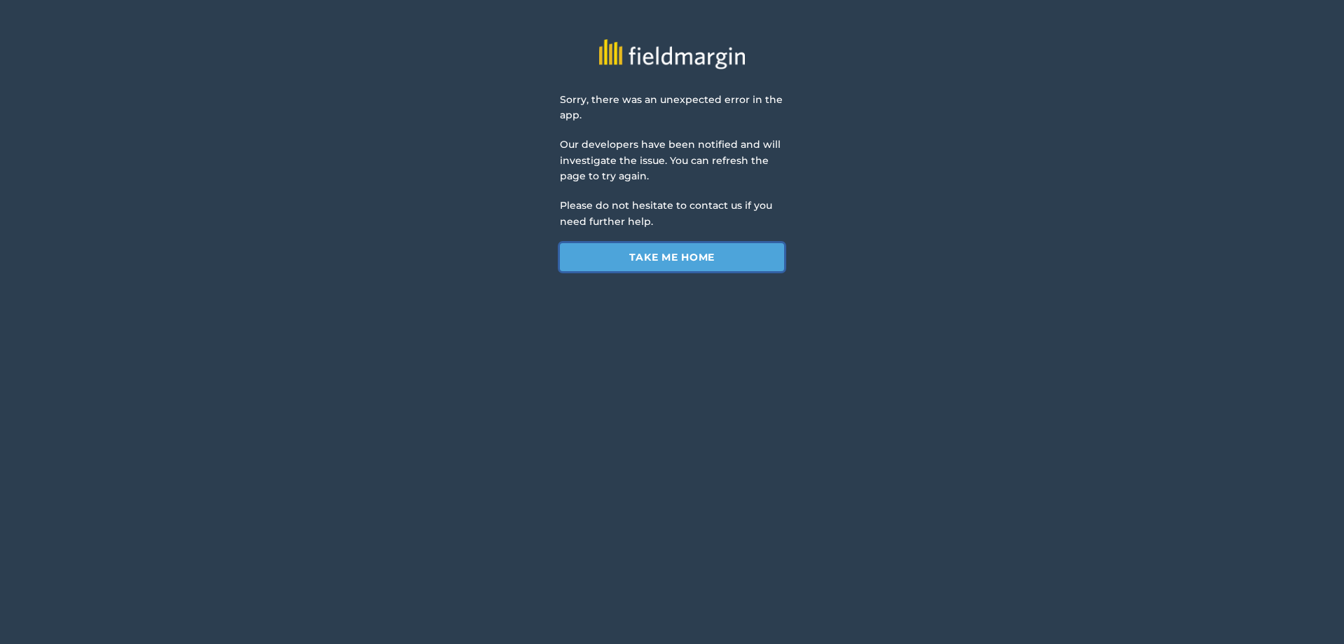
click at [642, 254] on link "Take me home" at bounding box center [672, 257] width 224 height 28
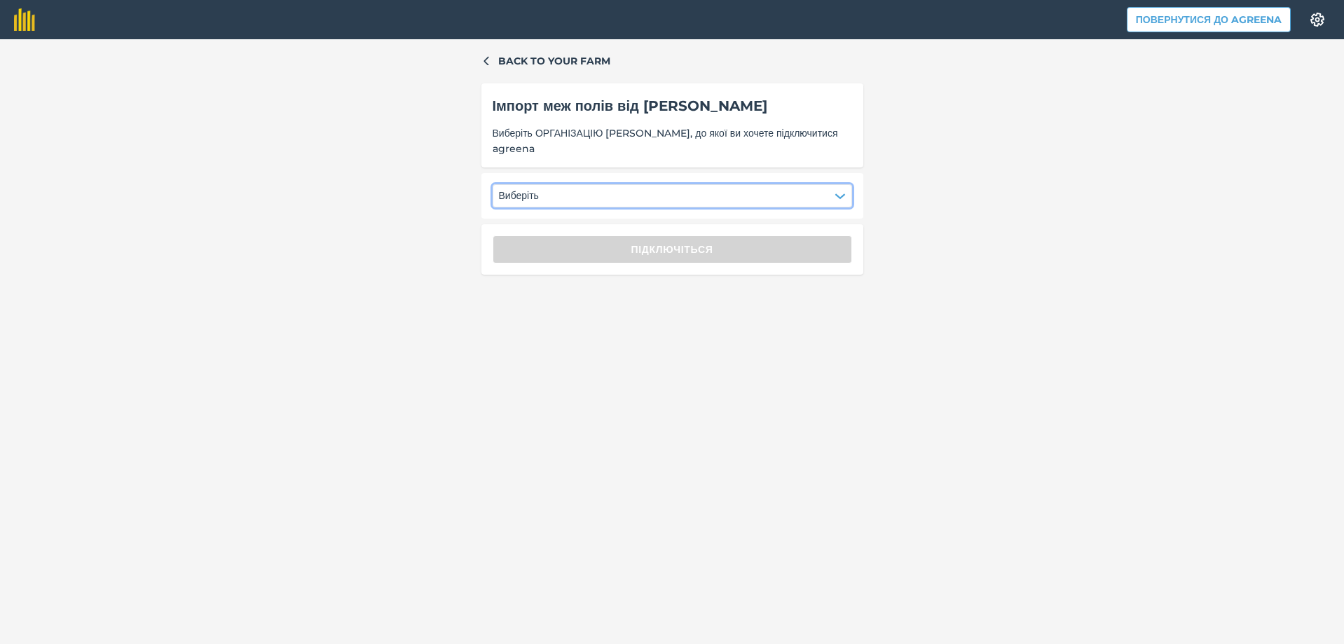
click at [596, 194] on button "Виберіть" at bounding box center [672, 195] width 359 height 22
click at [530, 236] on div "ФГ АЛБИС" at bounding box center [533, 232] width 67 height 24
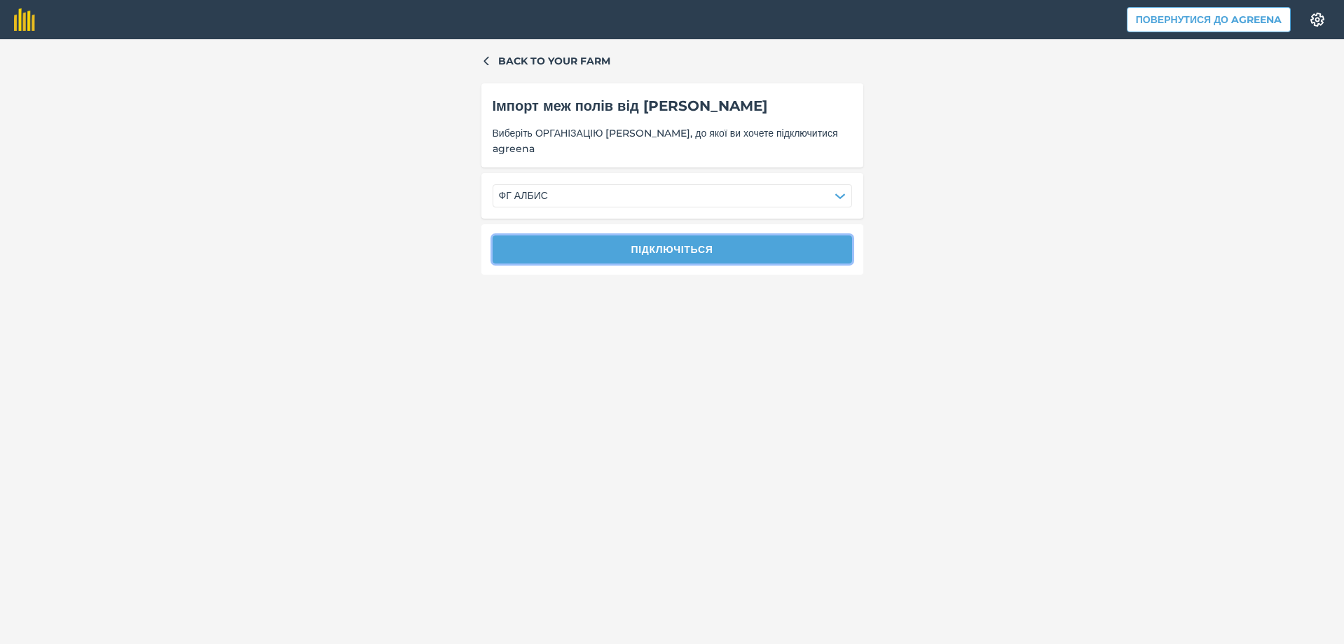
click at [732, 244] on button "Підключіться" at bounding box center [672, 249] width 359 height 28
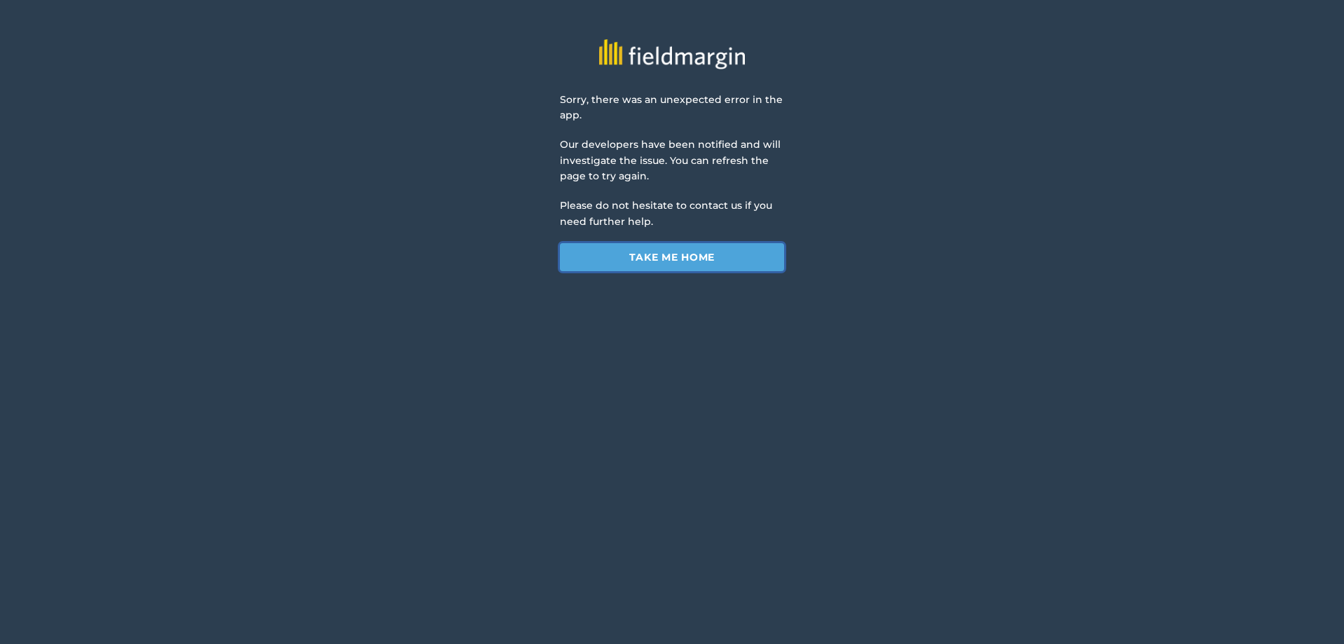
click at [708, 259] on link "Take me home" at bounding box center [672, 257] width 224 height 28
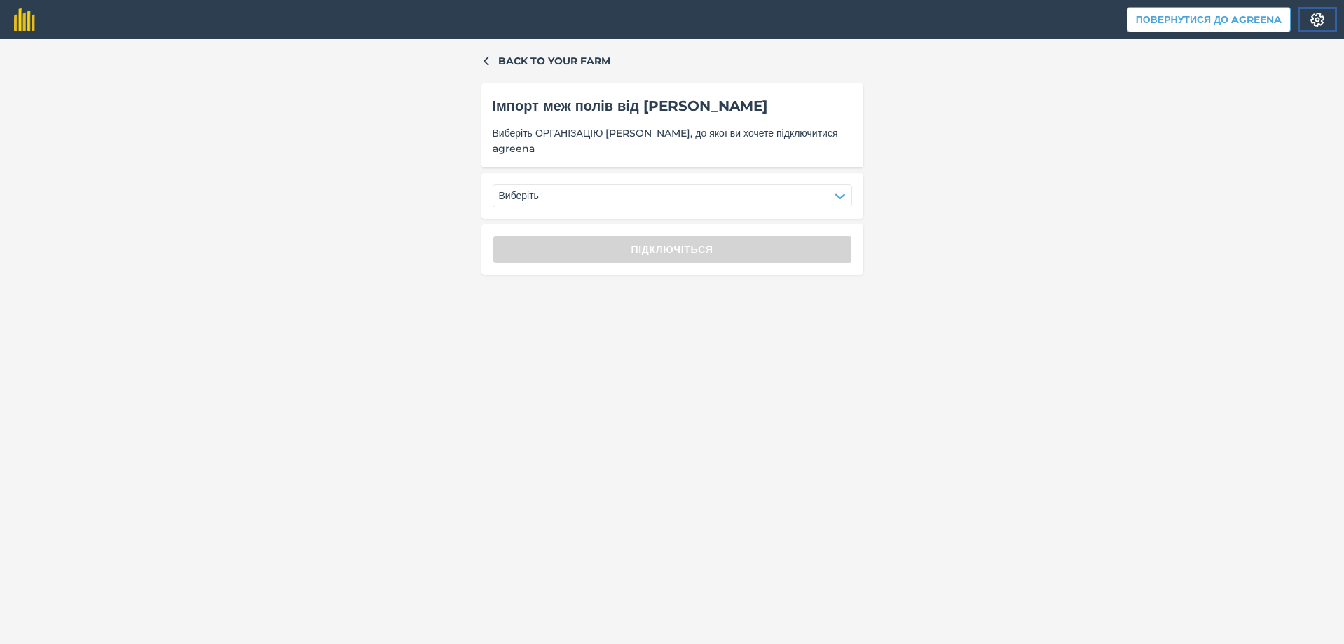
click at [1325, 22] on img at bounding box center [1317, 20] width 17 height 14
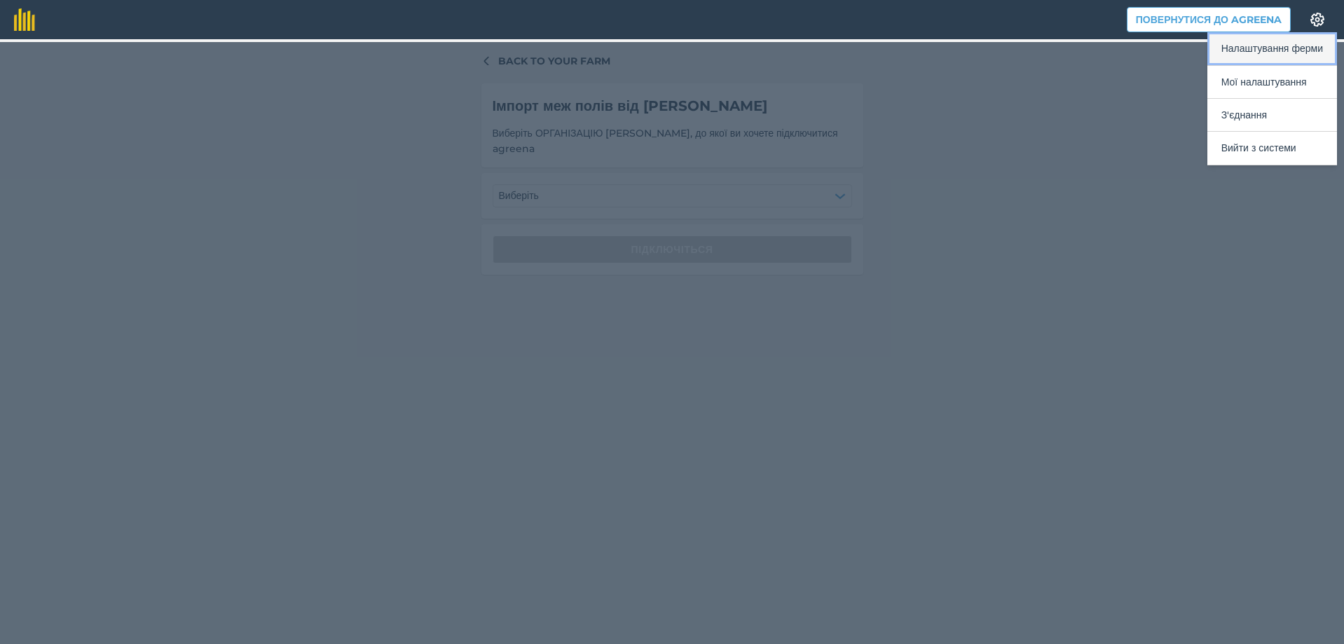
click at [1250, 44] on button "Налаштування ферми" at bounding box center [1272, 48] width 130 height 33
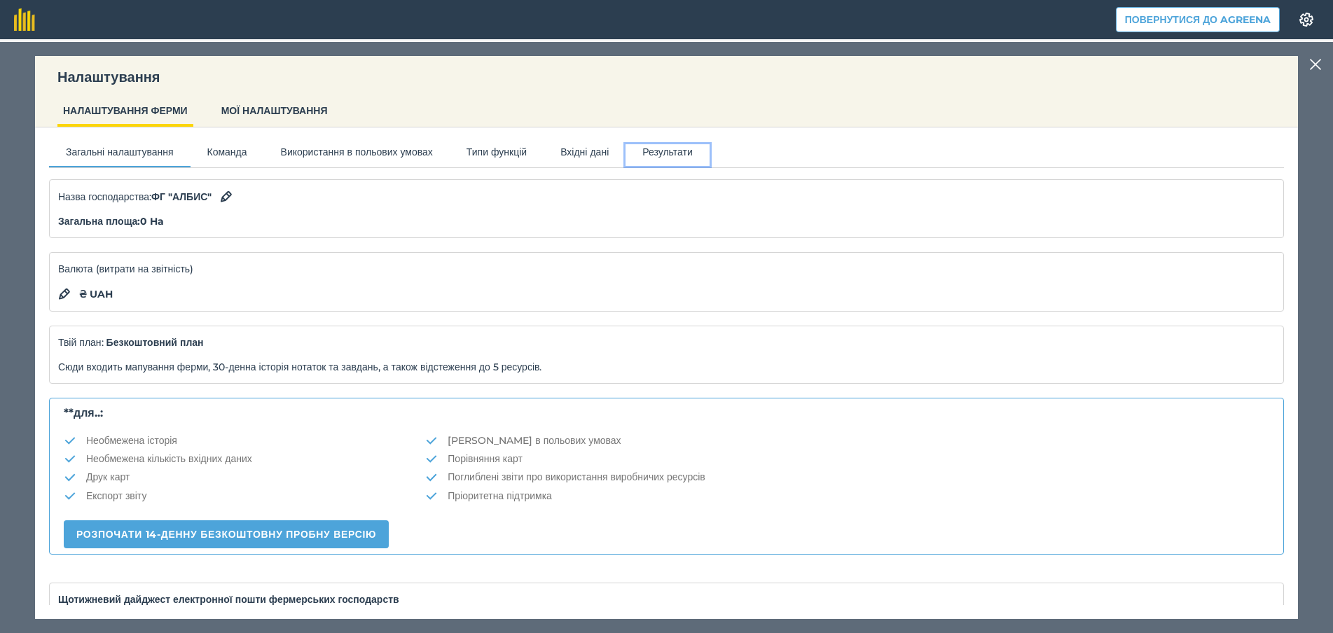
click at [710, 152] on button "Результати" at bounding box center [668, 154] width 84 height 21
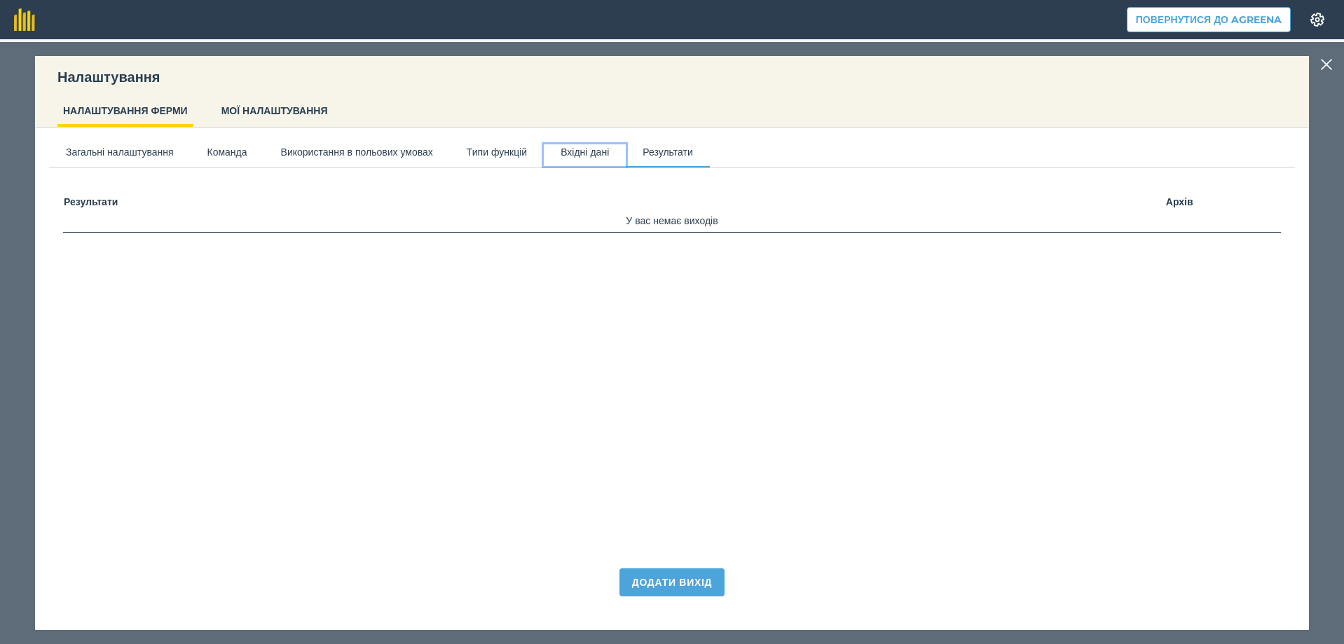
click at [626, 151] on button "Вхідні дані" at bounding box center [585, 154] width 82 height 21
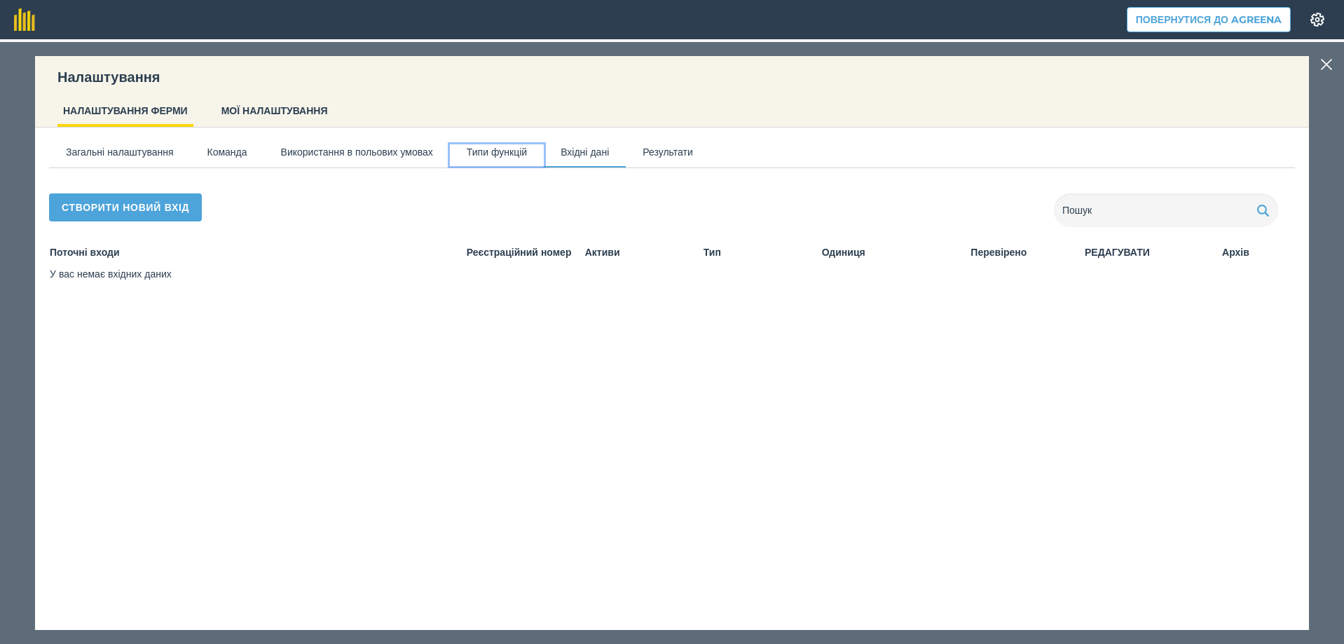
click at [544, 152] on button "Типи функцій" at bounding box center [497, 154] width 94 height 21
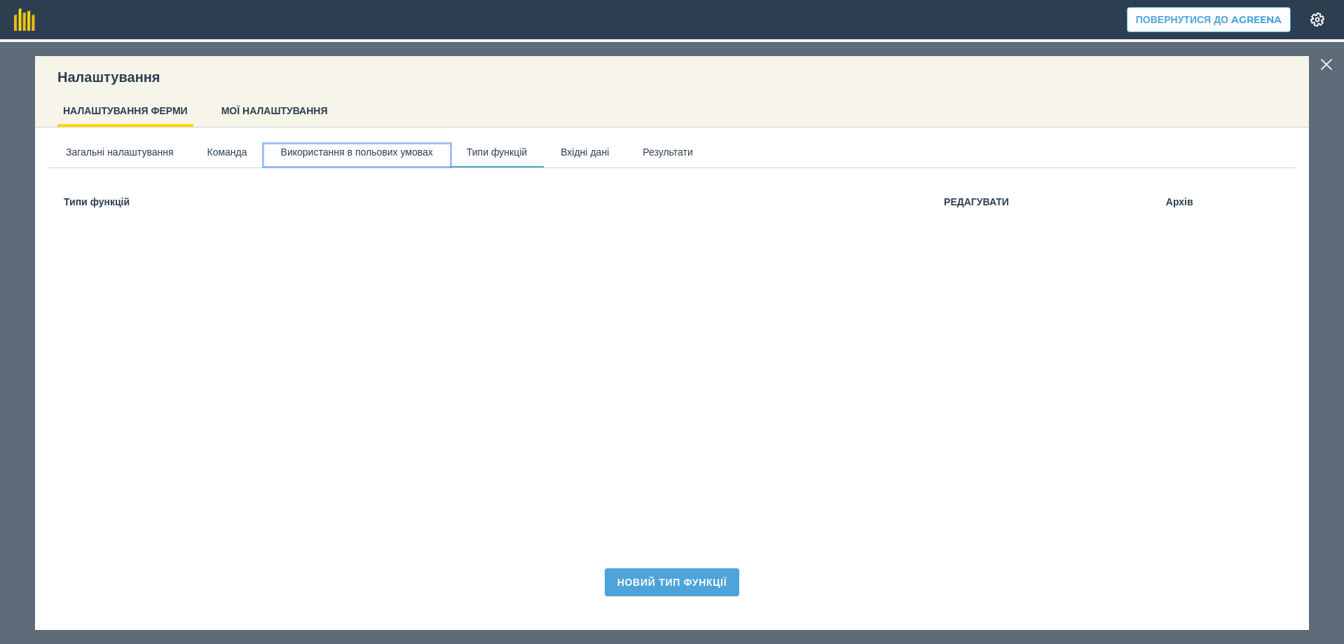
click at [425, 152] on button "Використання в польових умовах" at bounding box center [357, 154] width 186 height 21
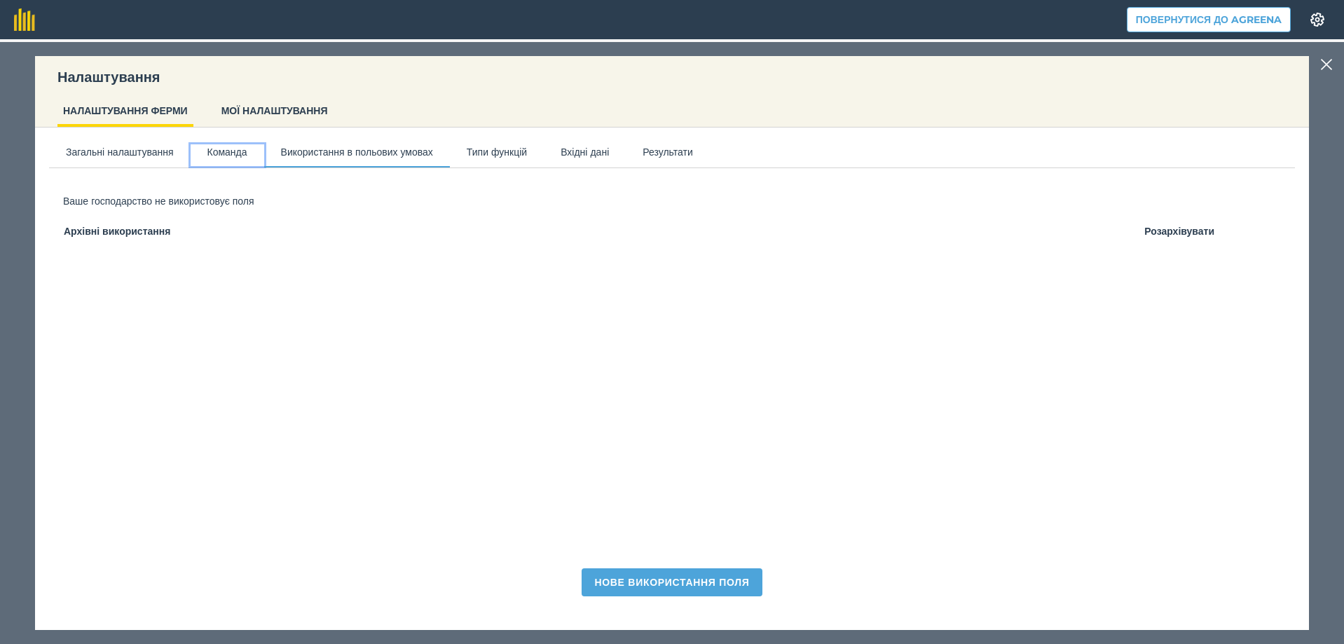
click at [224, 159] on button "Команда" at bounding box center [228, 154] width 74 height 21
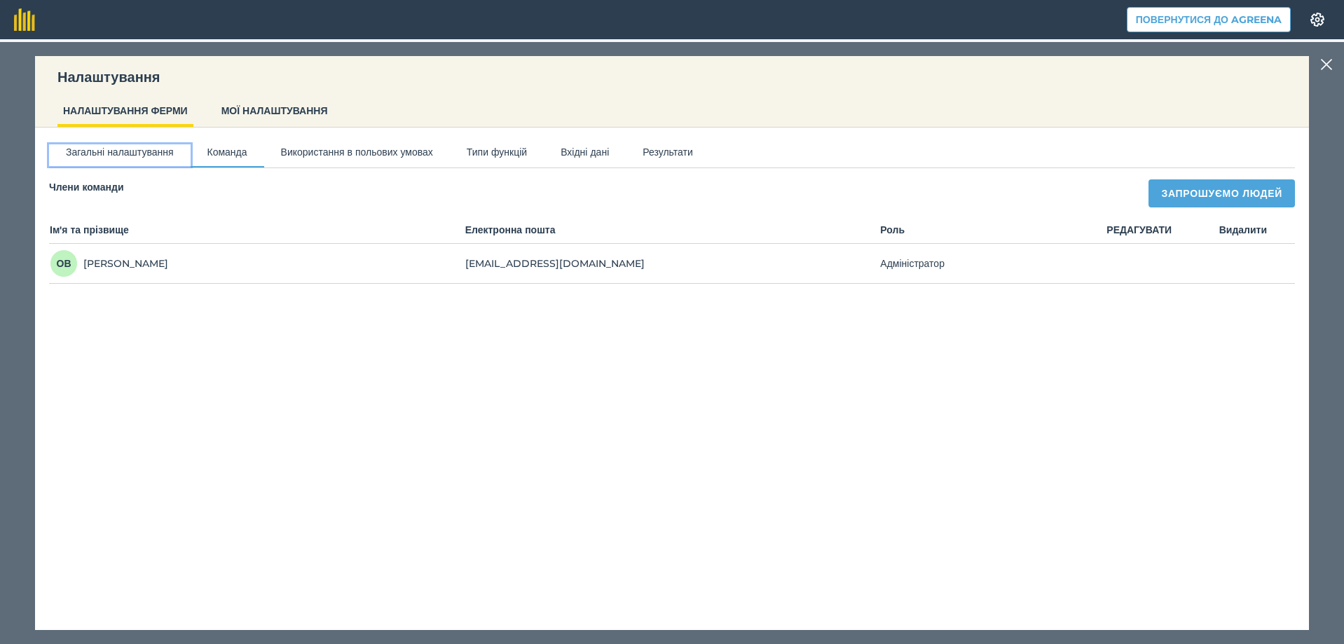
click at [126, 159] on button "Загальні налаштування" at bounding box center [120, 154] width 142 height 21
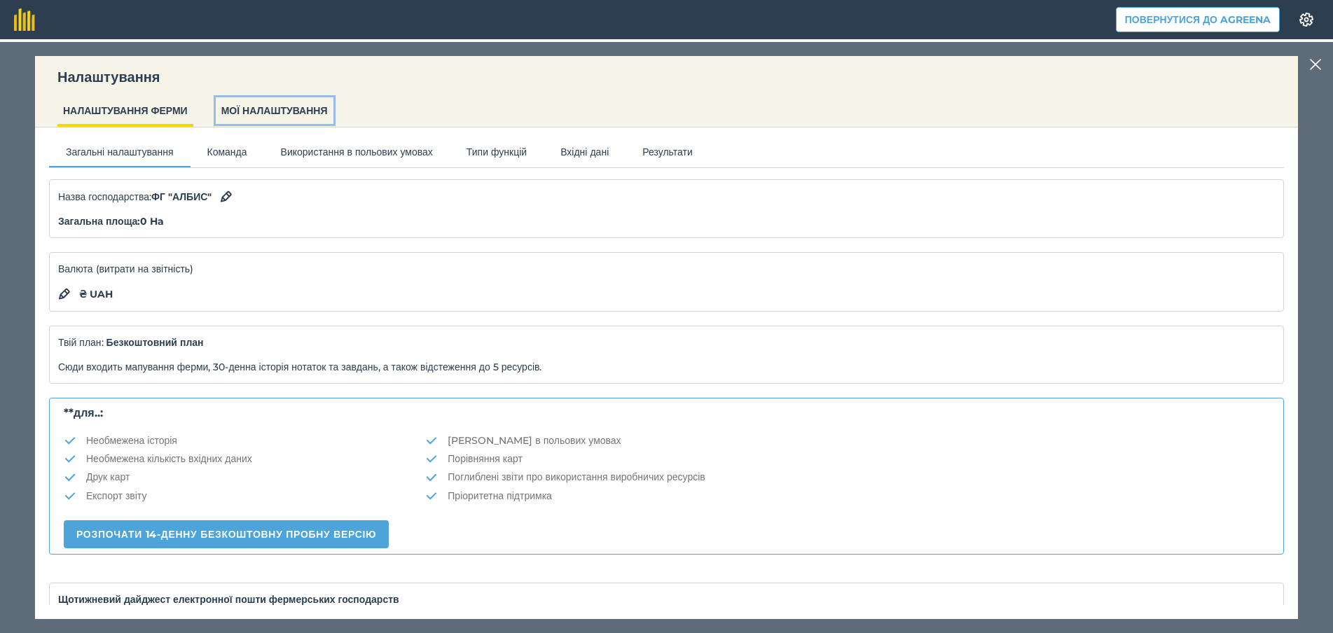
click at [276, 111] on button "МОЇ НАЛАШТУВАННЯ" at bounding box center [275, 110] width 118 height 27
